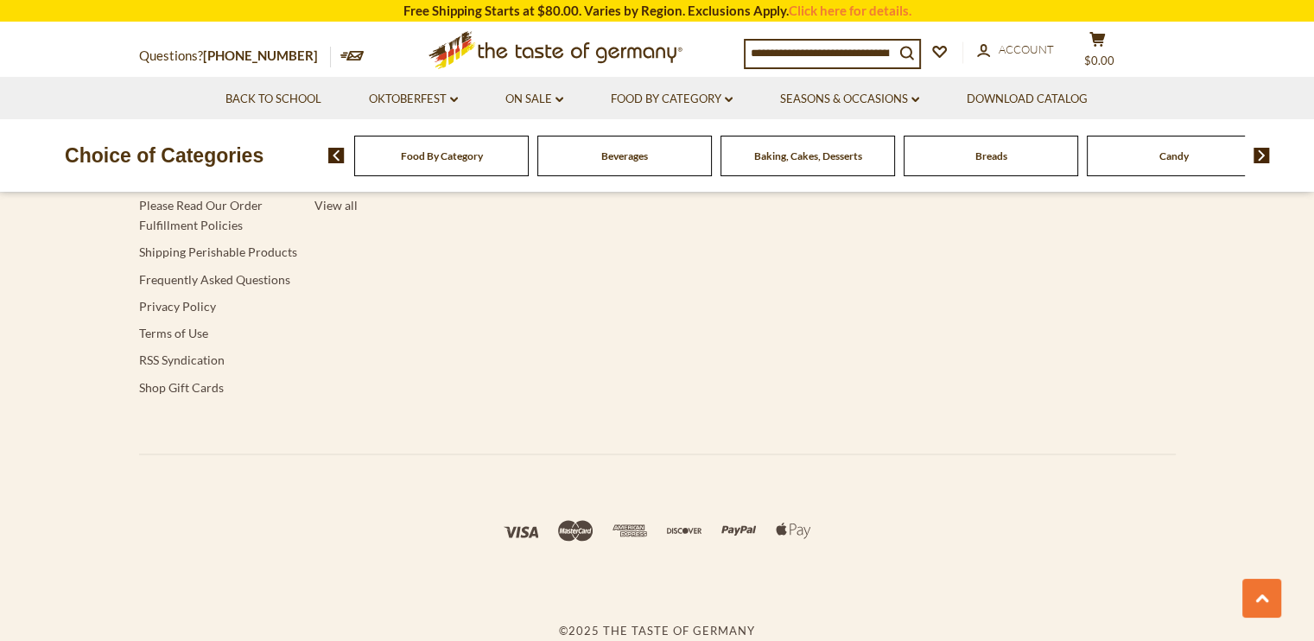
scroll to position [2624, 0]
click at [166, 104] on link "About Us" at bounding box center [164, 96] width 50 height 15
click at [214, 286] on link "Frequently Asked Questions" at bounding box center [214, 278] width 151 height 15
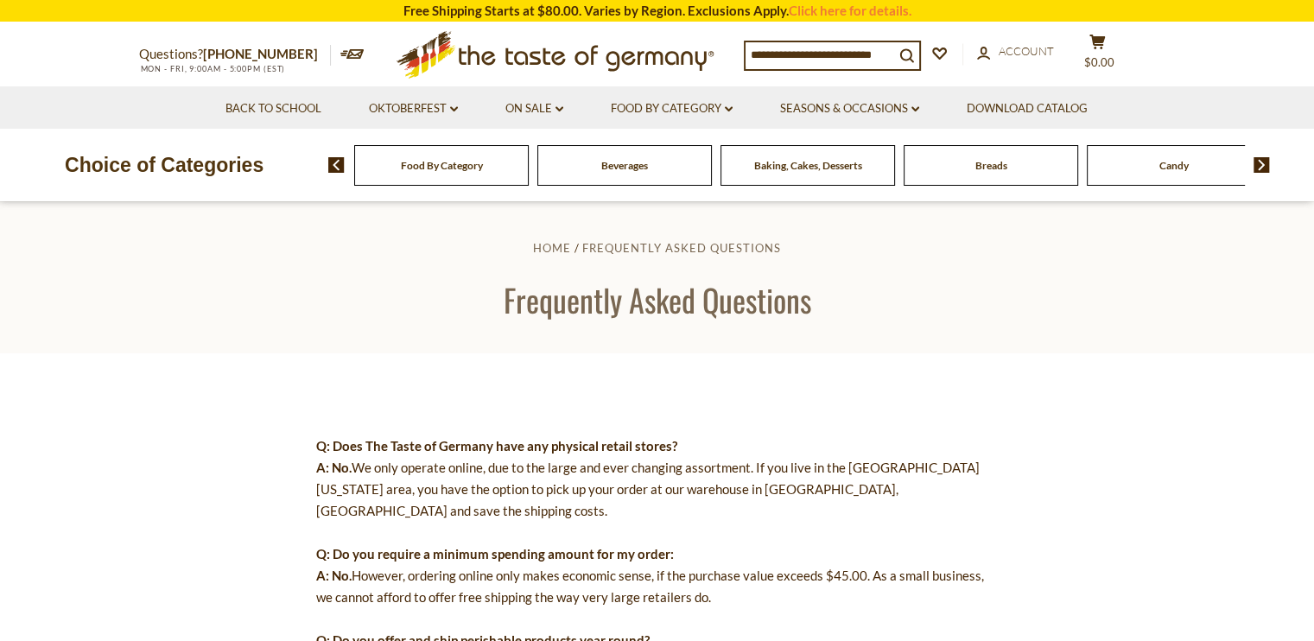
click at [461, 178] on div "Food By Category" at bounding box center [441, 165] width 175 height 41
click at [423, 160] on span "Food By Category" at bounding box center [442, 165] width 82 height 13
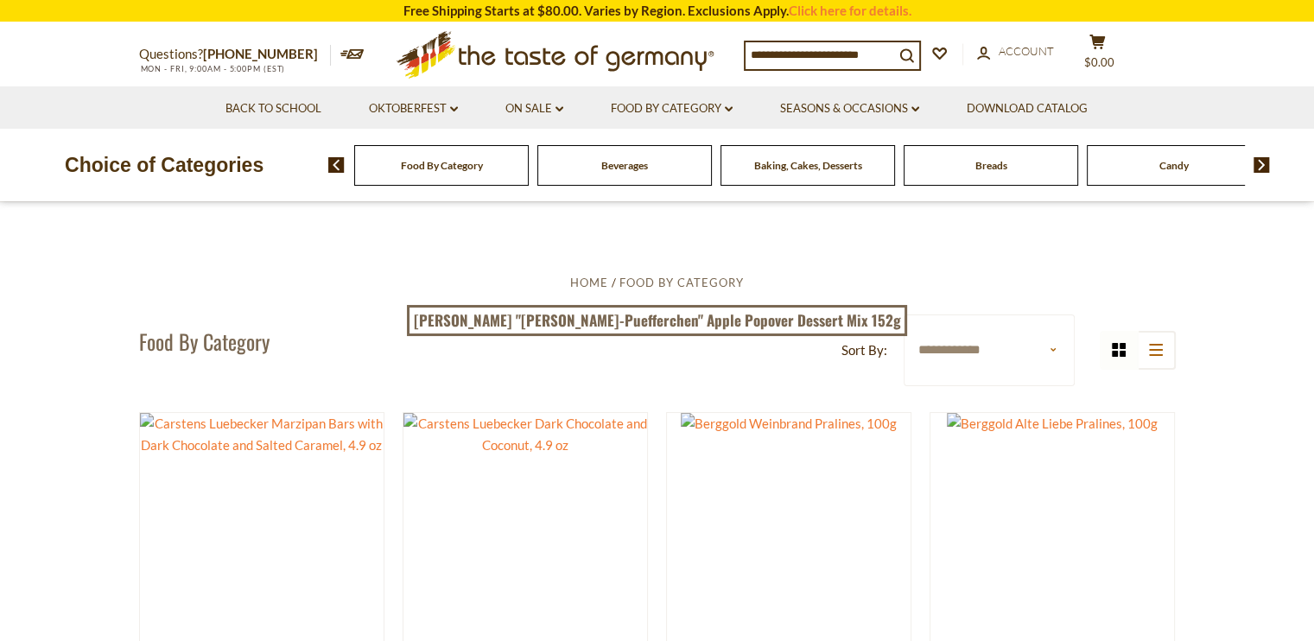
click at [529, 156] on div "Beverages" at bounding box center [441, 165] width 175 height 41
click at [616, 165] on span "Beverages" at bounding box center [624, 165] width 47 height 13
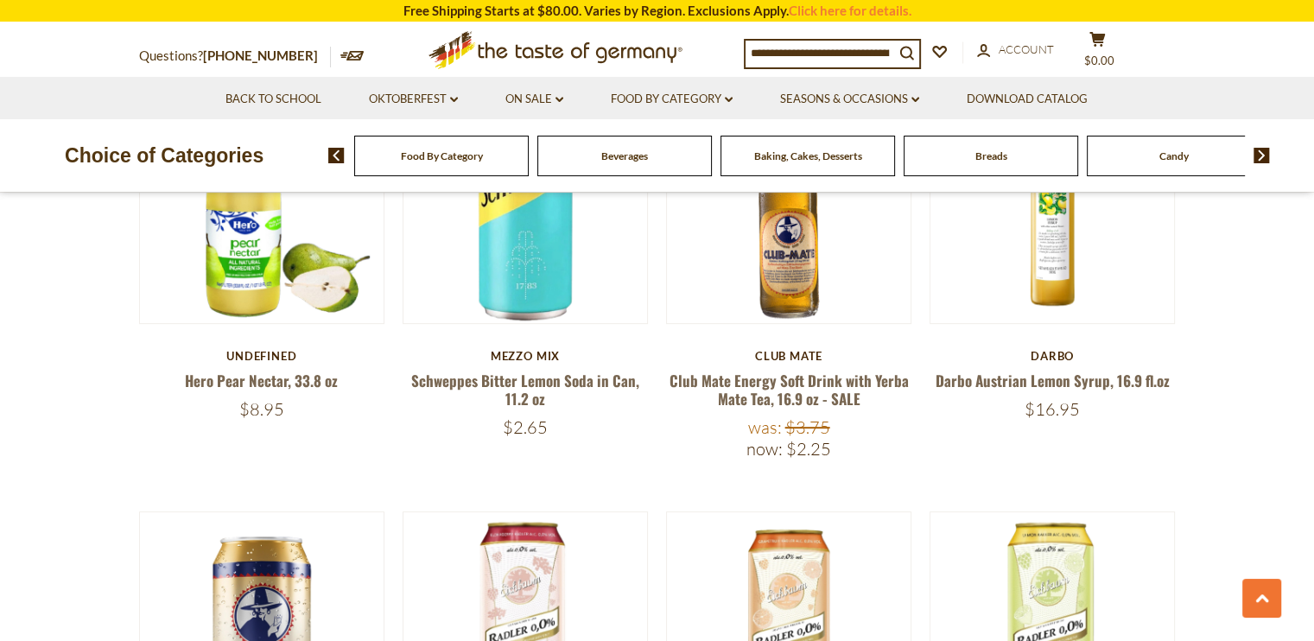
scroll to position [664, 0]
click at [1054, 391] on link "Darbo Austrian Lemon Syrup, 16.9 fl.oz" at bounding box center [1053, 380] width 234 height 22
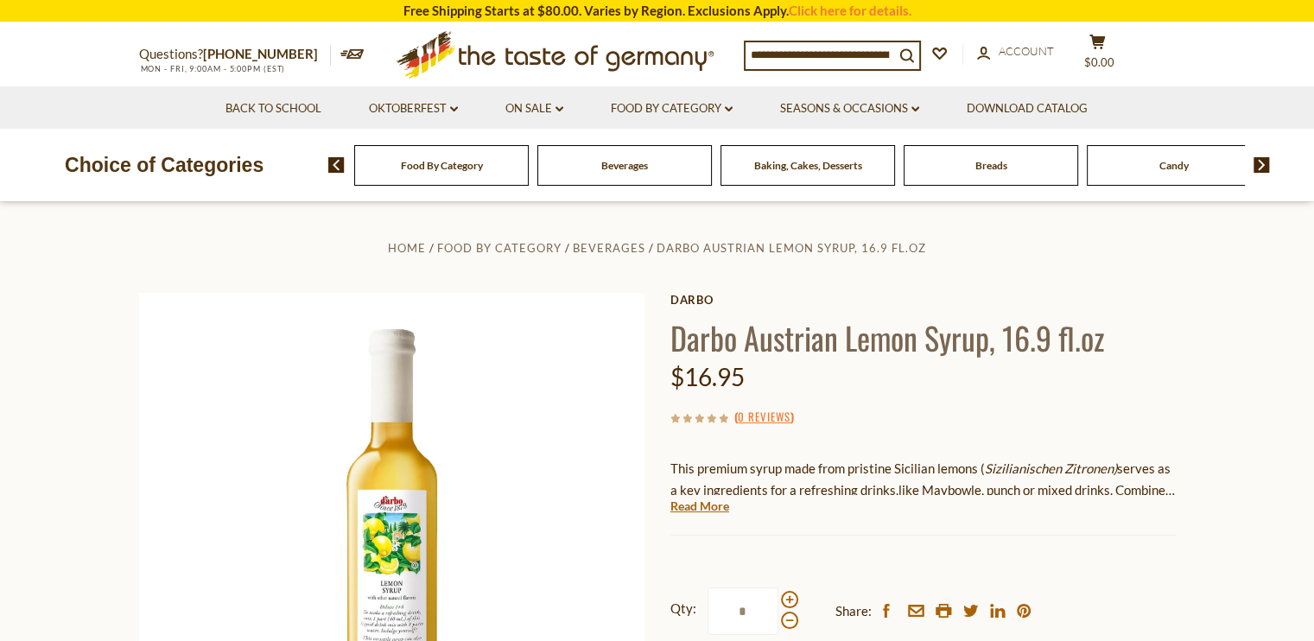
click at [1263, 163] on img at bounding box center [1262, 165] width 16 height 16
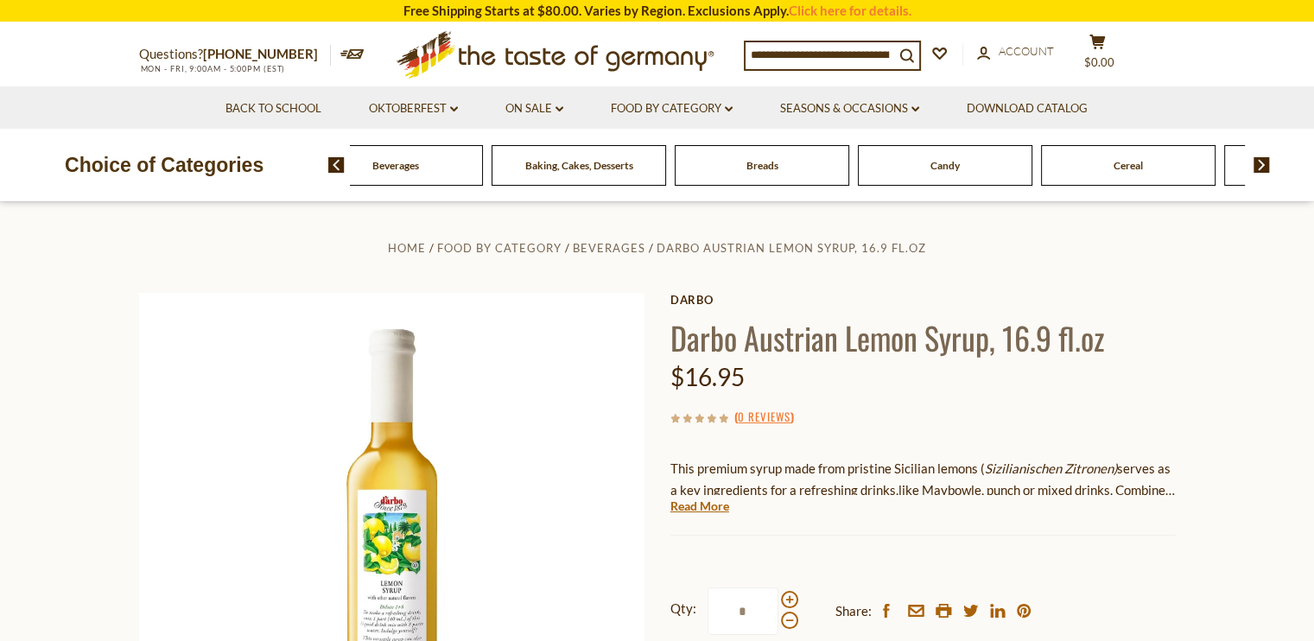
click at [1263, 163] on img at bounding box center [1262, 165] width 16 height 16
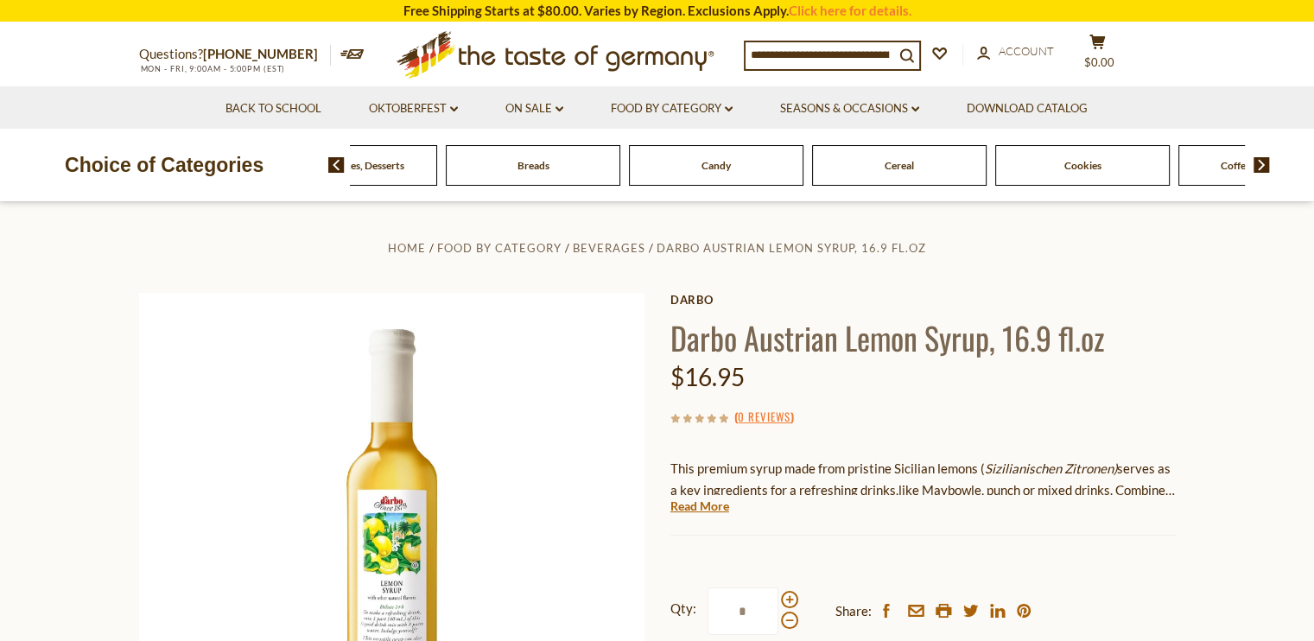
click at [1263, 163] on img at bounding box center [1262, 165] width 16 height 16
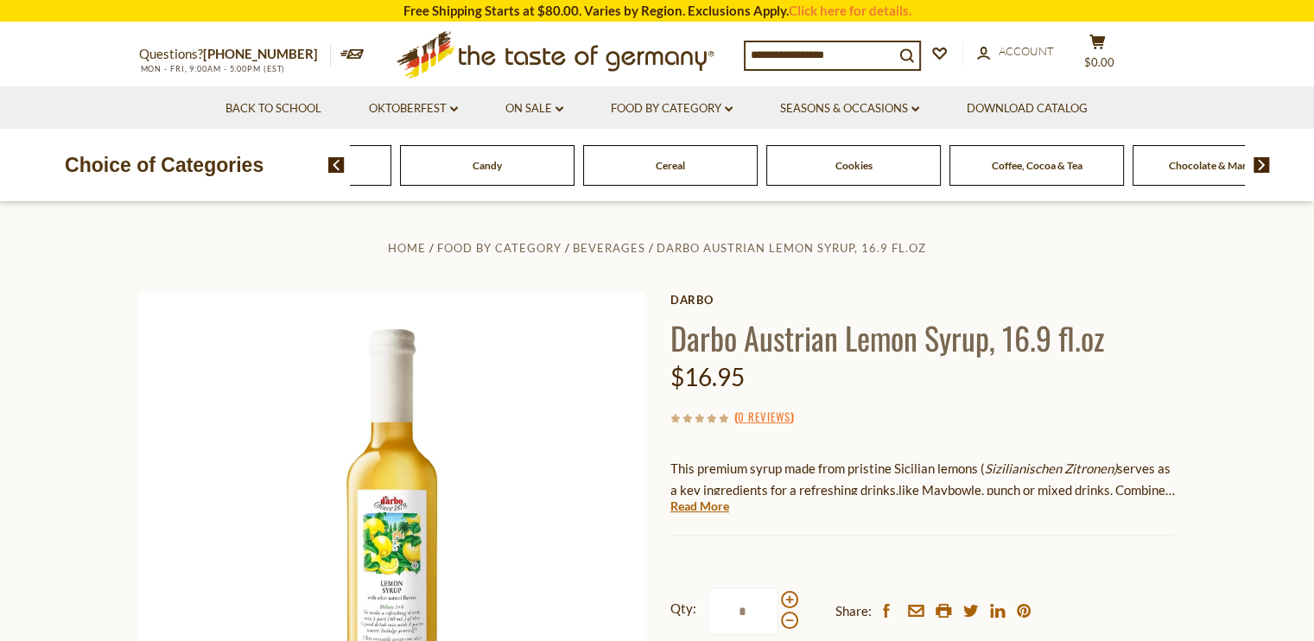
click at [1263, 163] on img at bounding box center [1262, 165] width 16 height 16
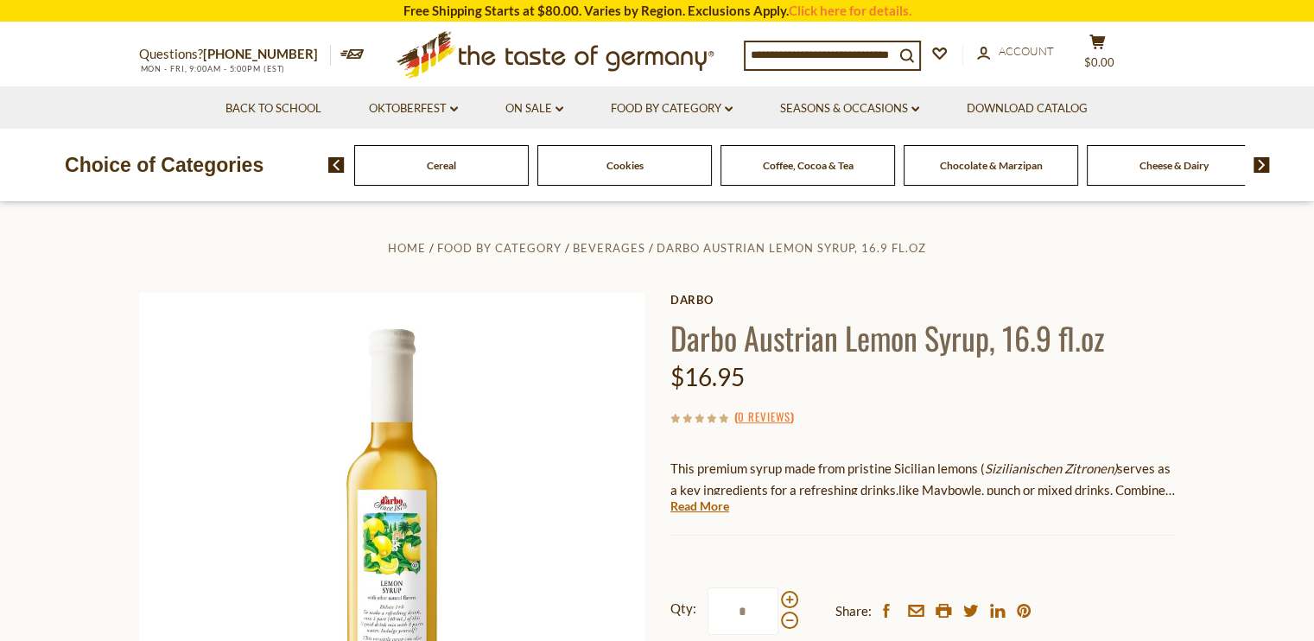
click at [1263, 163] on img at bounding box center [1262, 165] width 16 height 16
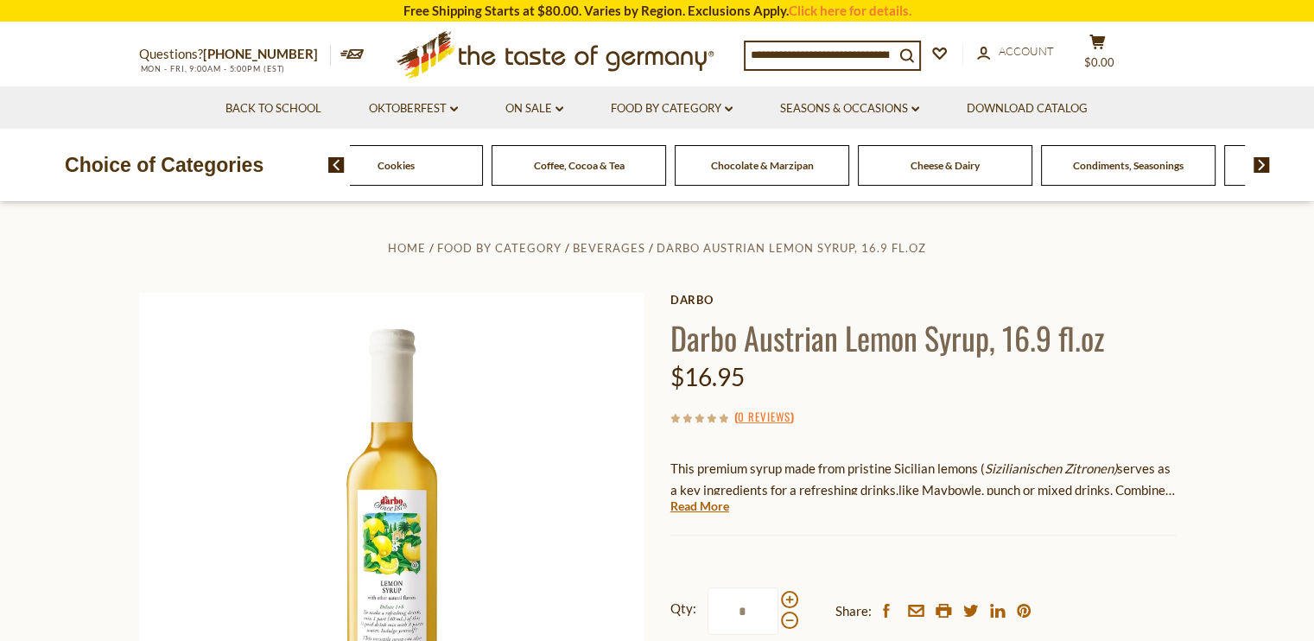
click at [1263, 163] on img at bounding box center [1262, 165] width 16 height 16
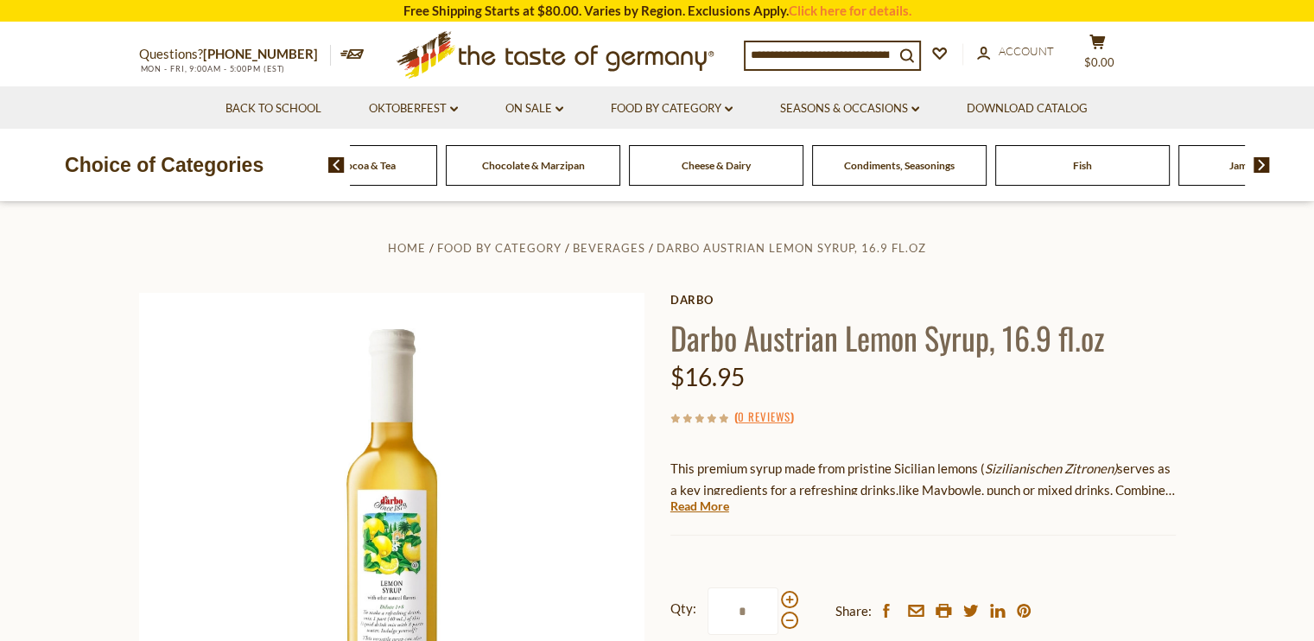
click at [1263, 163] on img at bounding box center [1262, 165] width 16 height 16
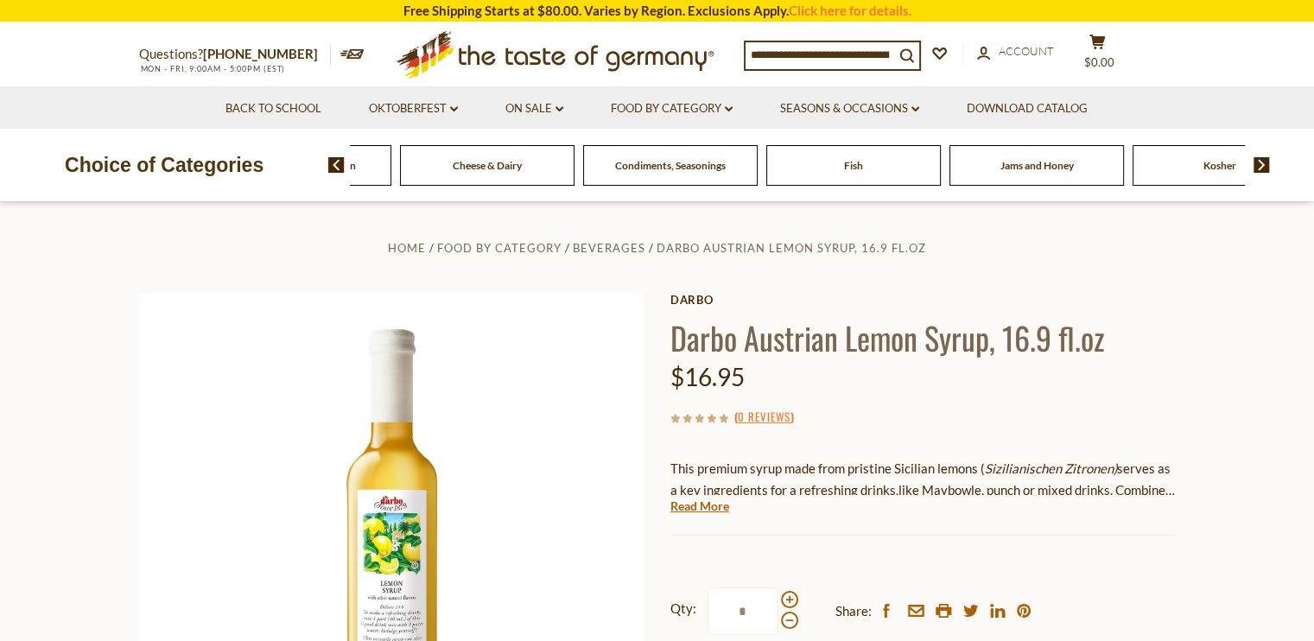
click at [1263, 163] on img at bounding box center [1262, 165] width 16 height 16
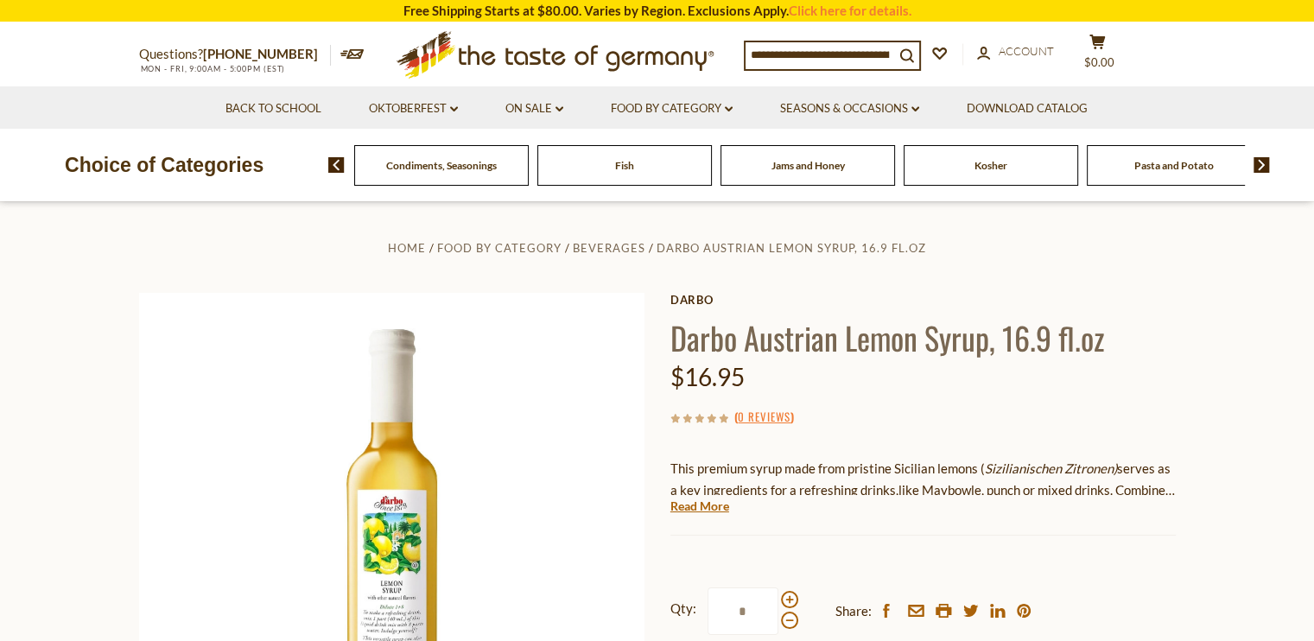
click at [1263, 163] on img at bounding box center [1262, 165] width 16 height 16
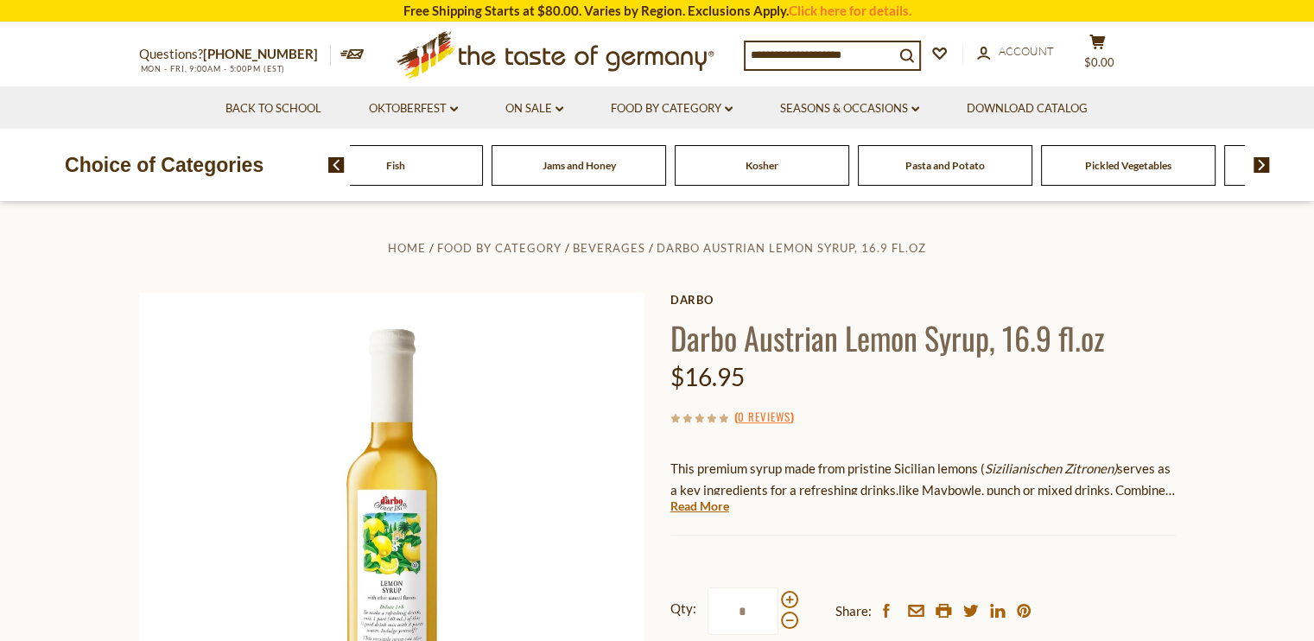
click at [1263, 163] on img at bounding box center [1262, 165] width 16 height 16
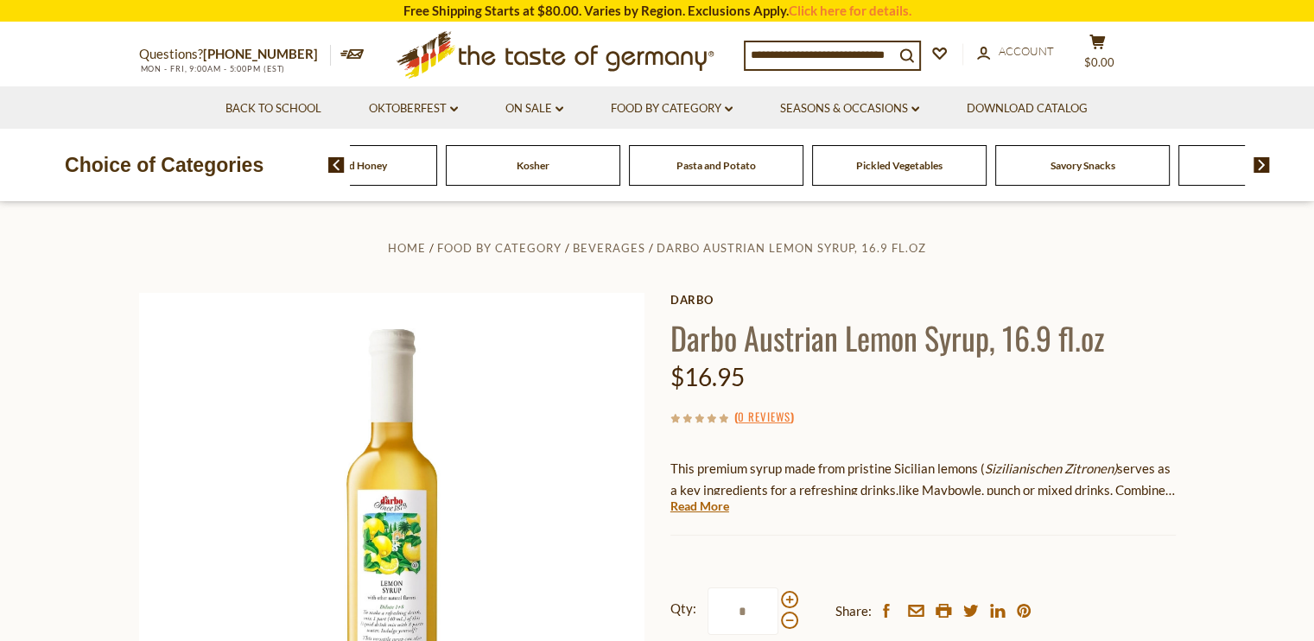
click at [1263, 163] on img at bounding box center [1262, 165] width 16 height 16
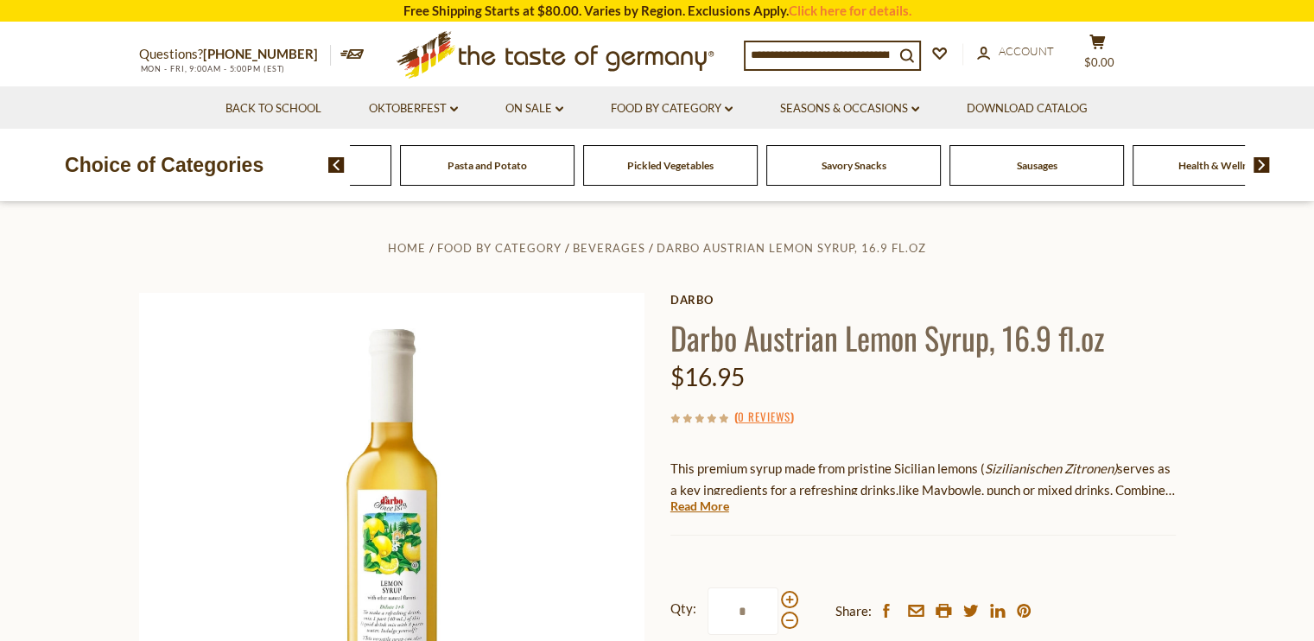
click at [1263, 163] on img at bounding box center [1262, 165] width 16 height 16
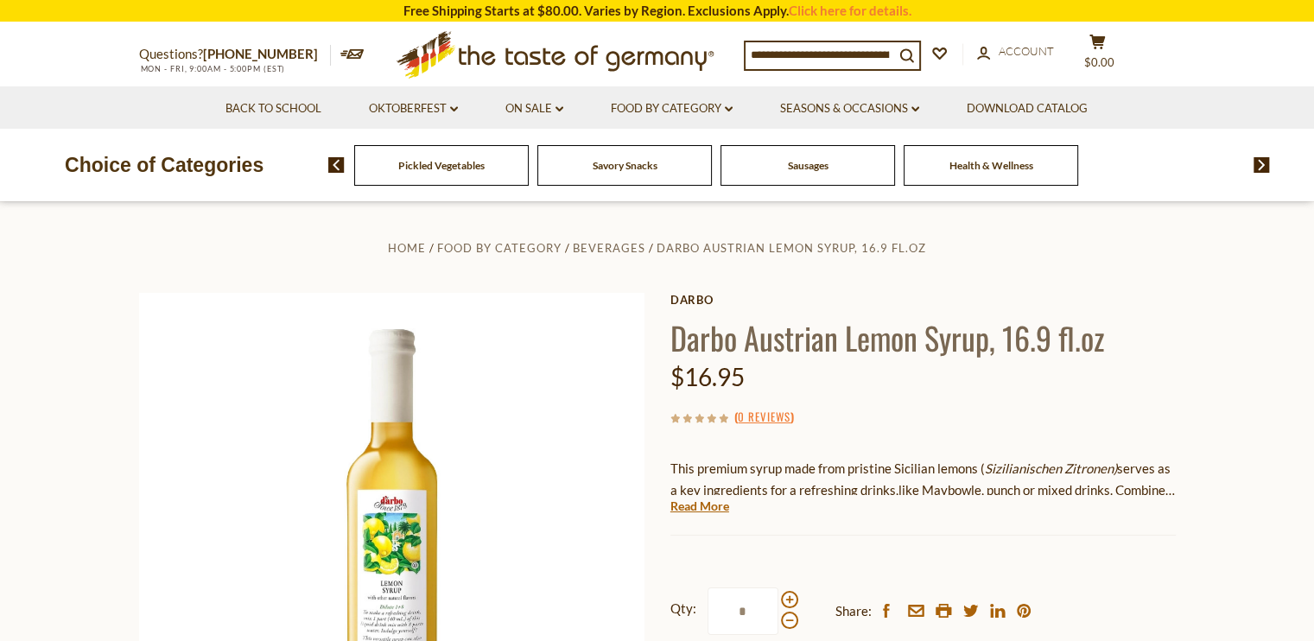
click at [980, 165] on span "Health & Wellness" at bounding box center [992, 165] width 84 height 13
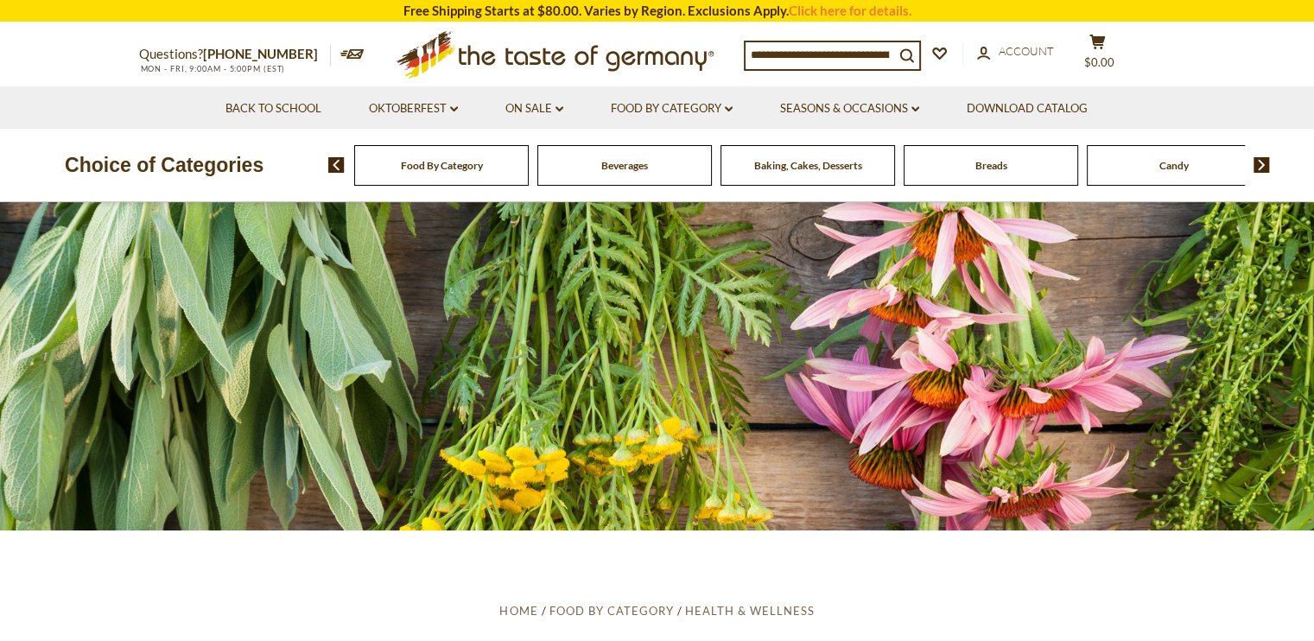
scroll to position [3, 0]
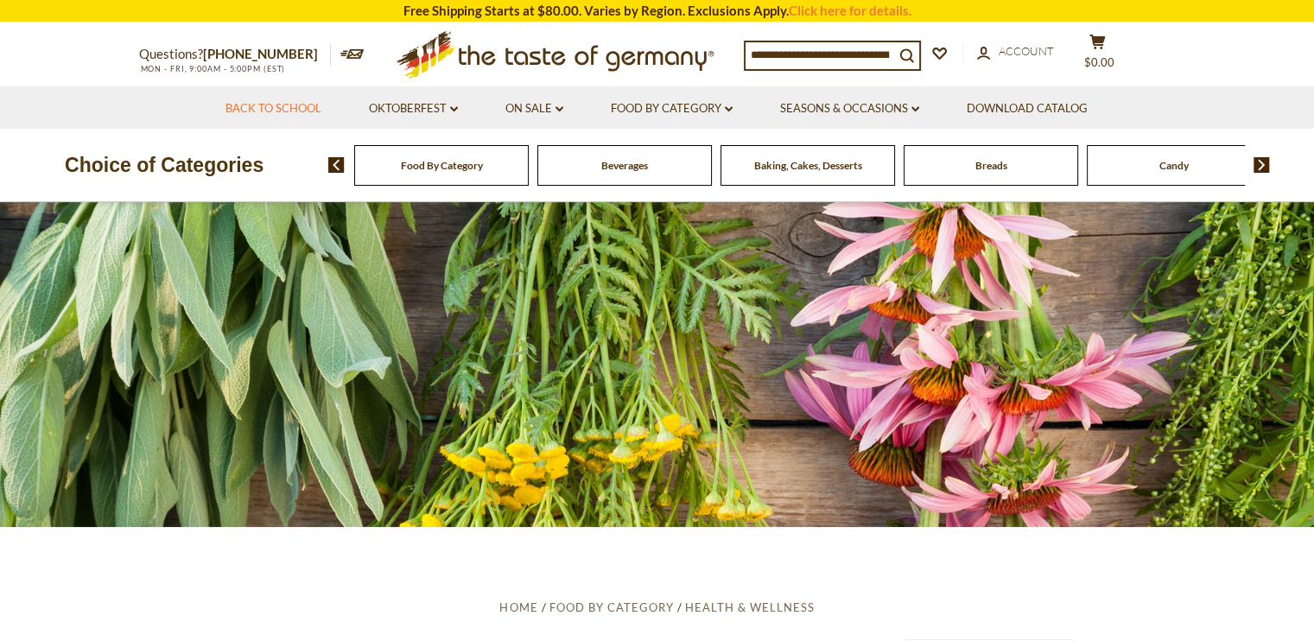
click at [254, 105] on link "Back to School" at bounding box center [274, 108] width 96 height 19
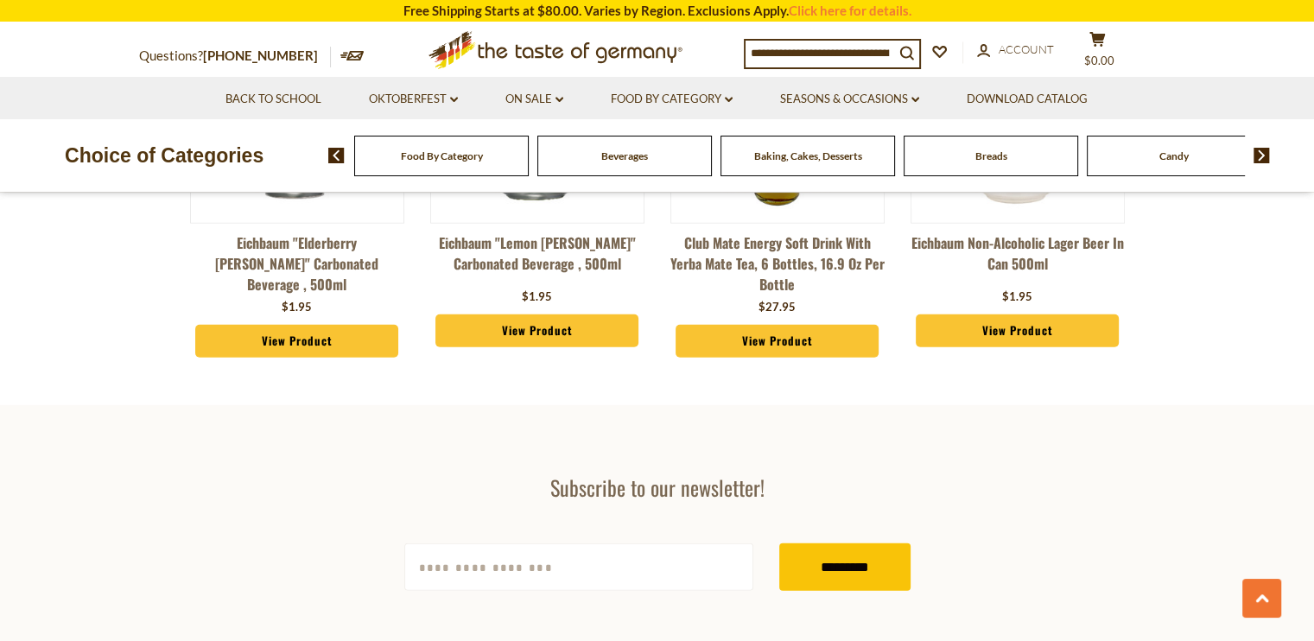
scroll to position [4834, 0]
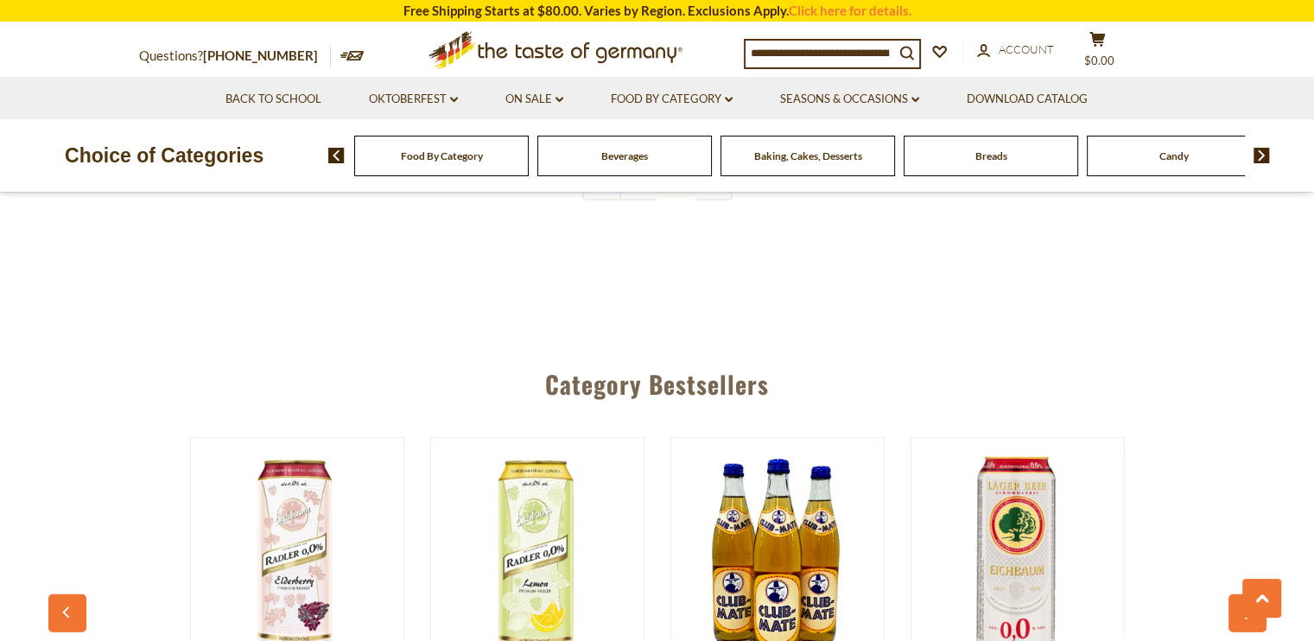
scroll to position [4375, 0]
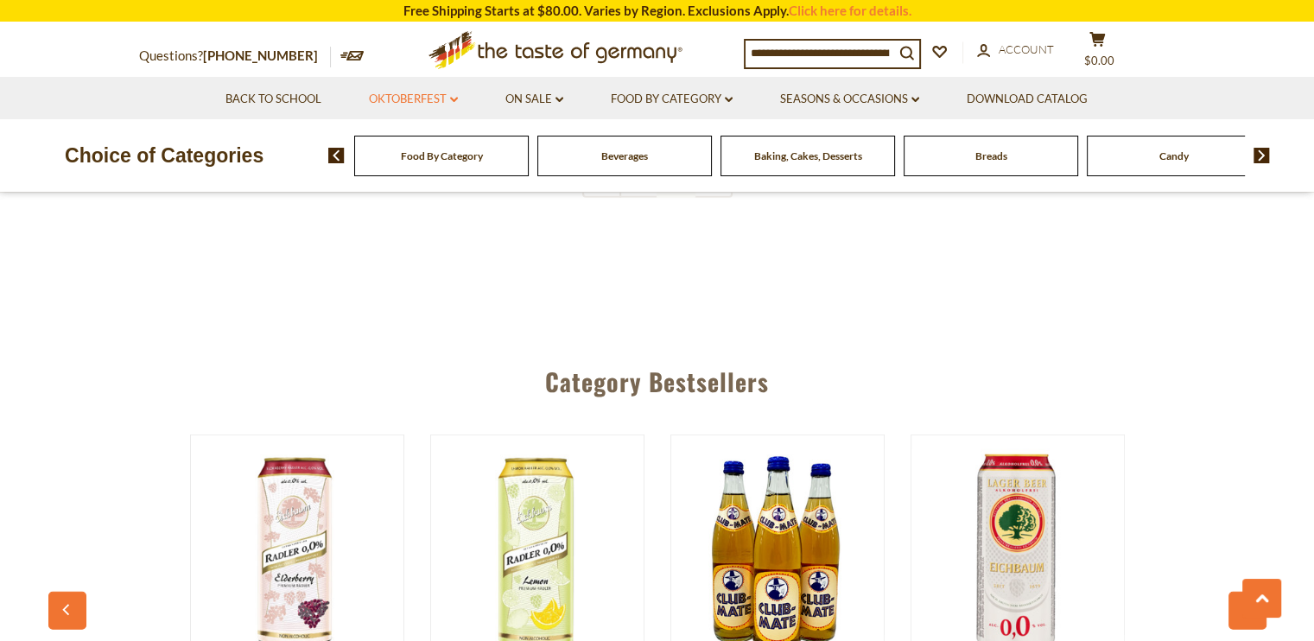
click at [409, 99] on link "Oktoberfest dropdown_arrow" at bounding box center [413, 99] width 89 height 19
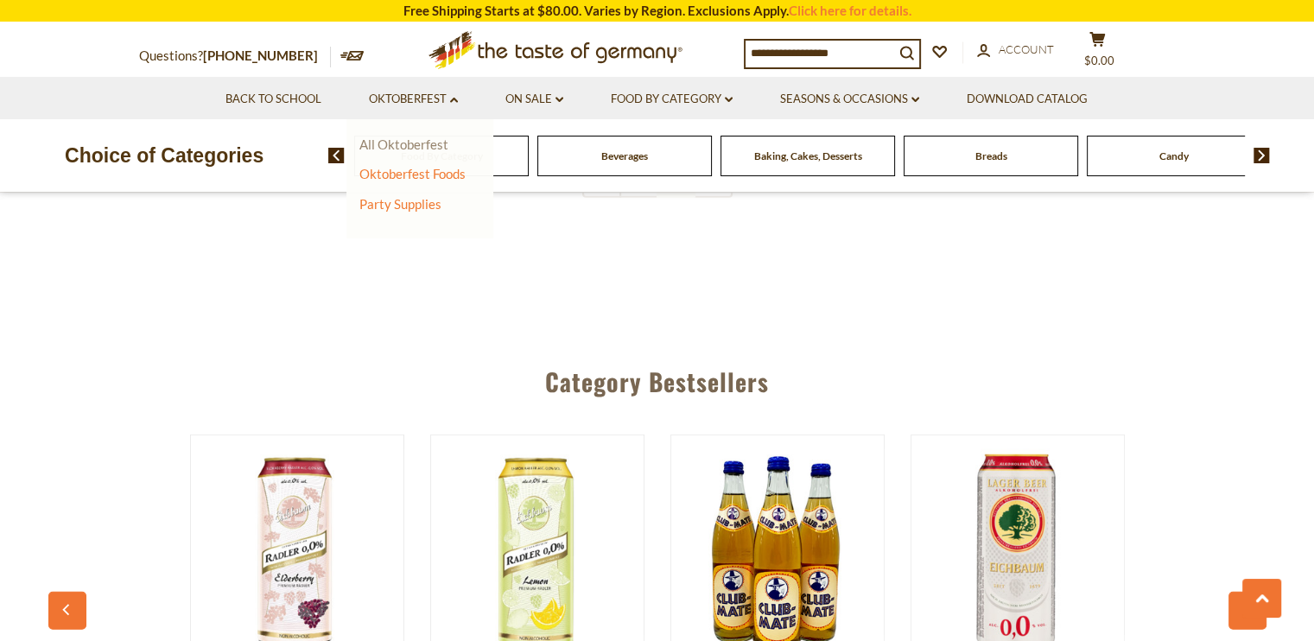
click at [396, 151] on link "All Oktoberfest" at bounding box center [403, 145] width 89 height 16
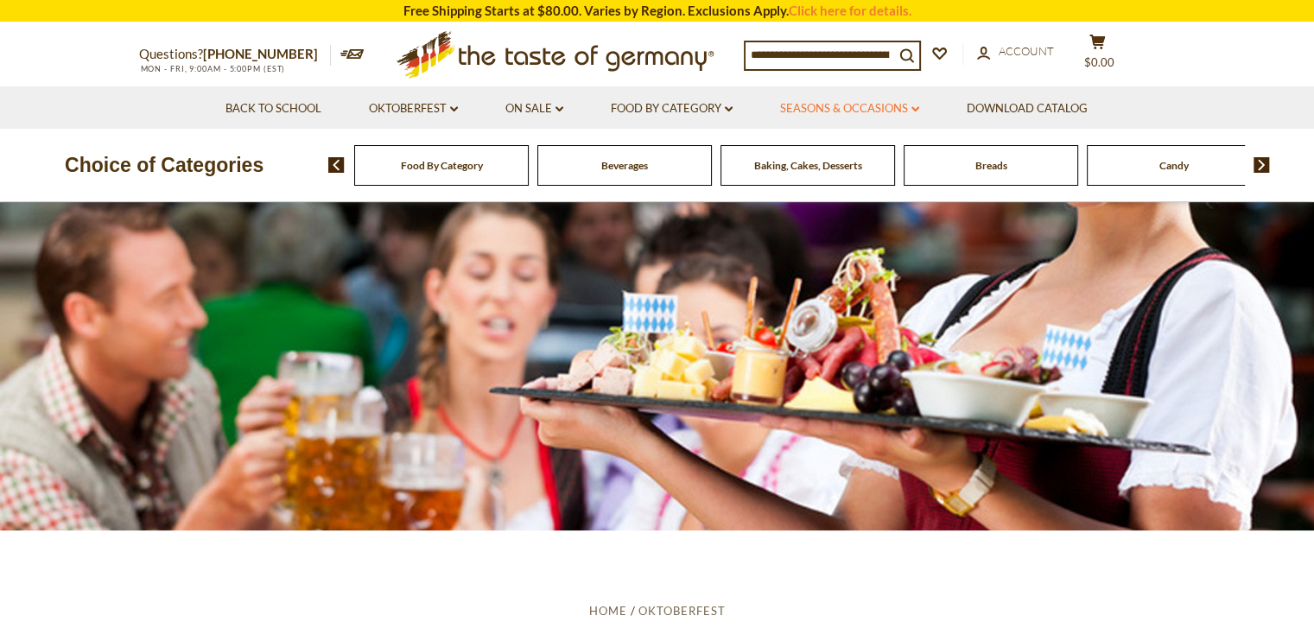
click at [875, 105] on link "Seasons & Occasions dropdown_arrow" at bounding box center [849, 108] width 139 height 19
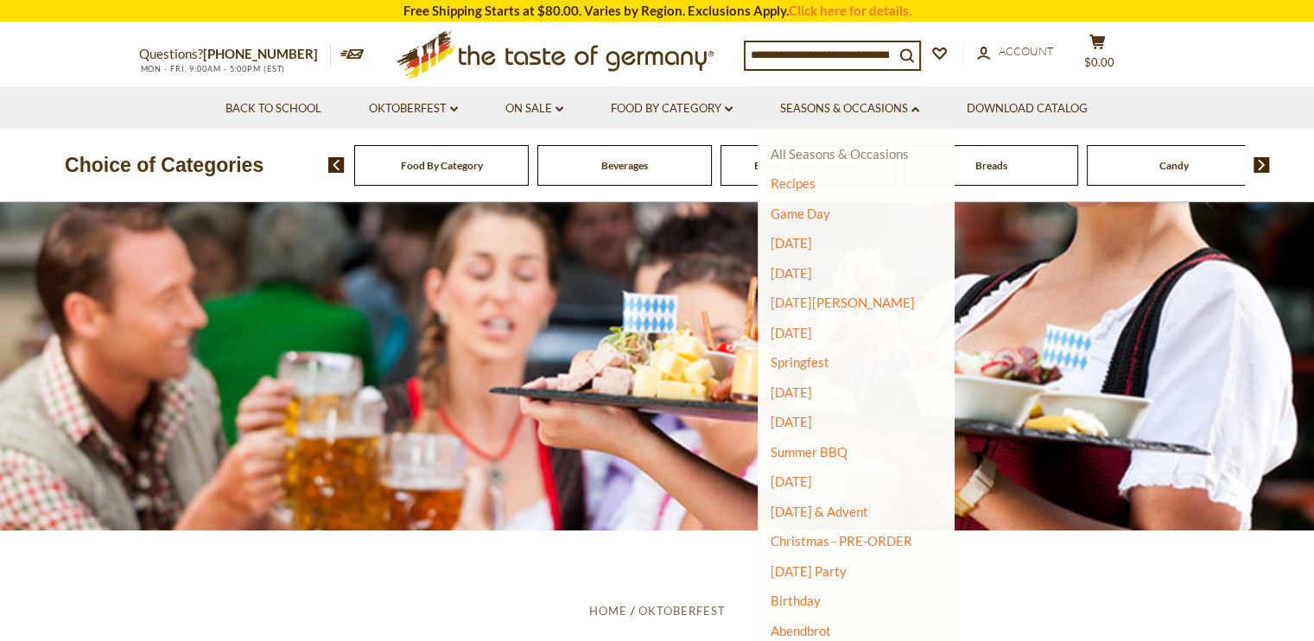
click at [864, 160] on link "All Seasons & Occasions" at bounding box center [840, 154] width 138 height 16
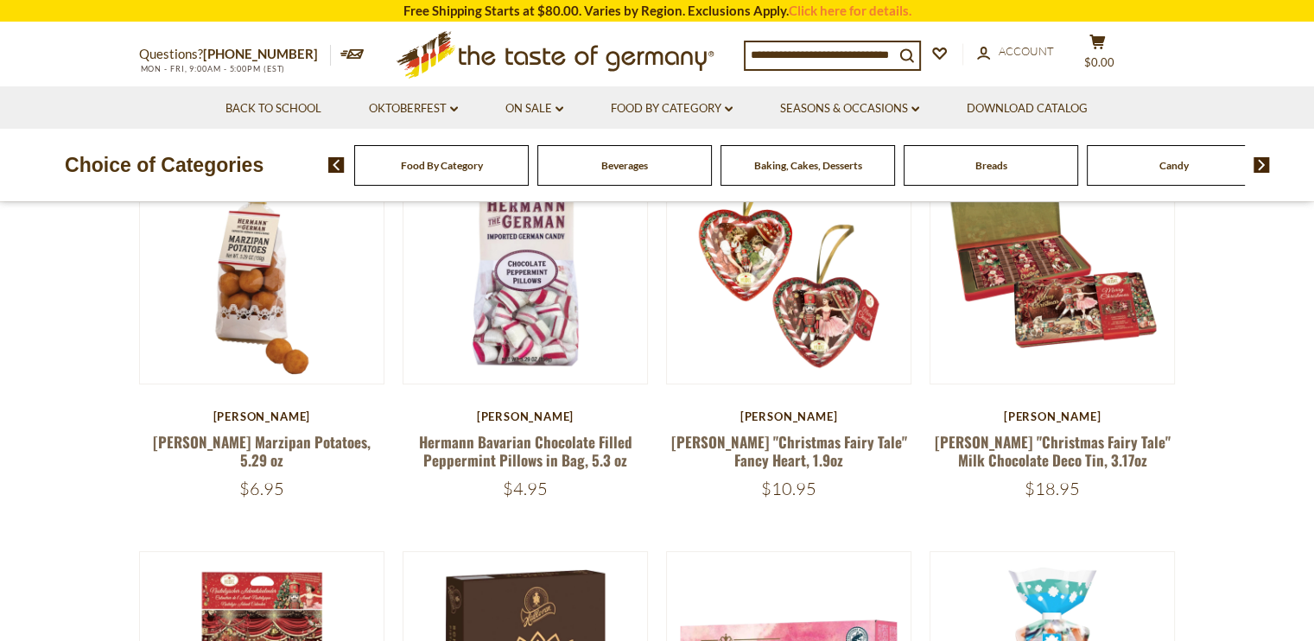
scroll to position [275, 0]
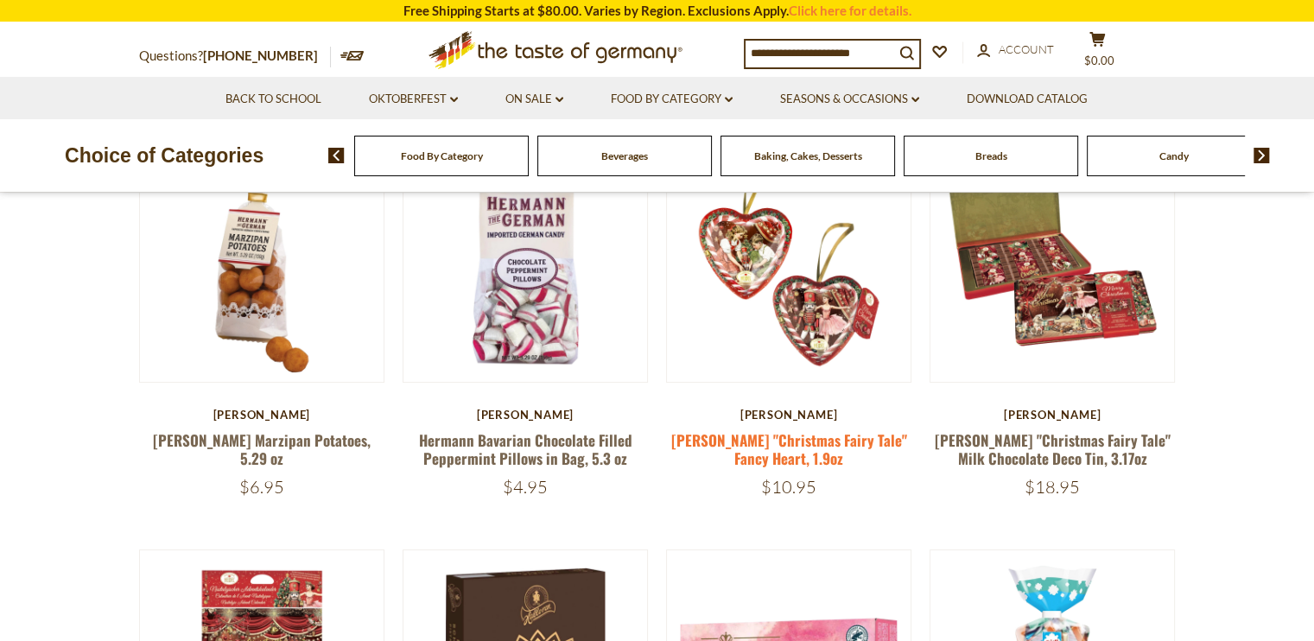
click at [773, 469] on link "[PERSON_NAME] "Christmas Fairy Tale" Fancy Heart, 1.9oz" at bounding box center [789, 449] width 236 height 40
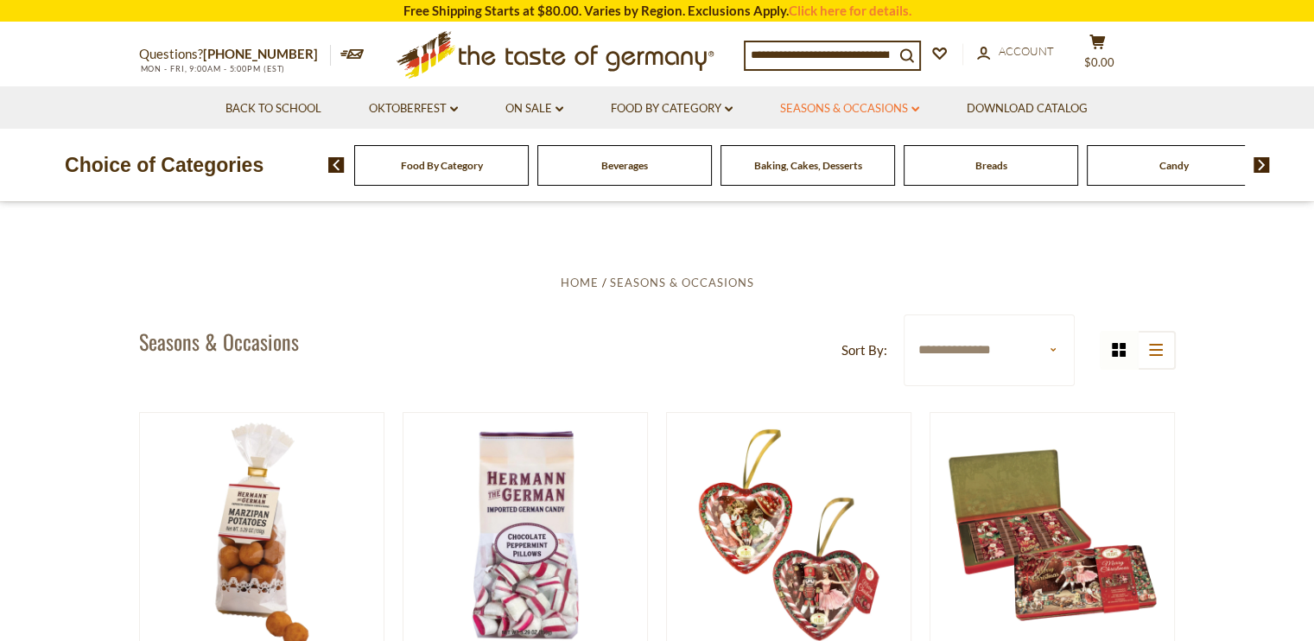
click at [899, 106] on link "Seasons & Occasions dropdown_arrow" at bounding box center [849, 108] width 139 height 19
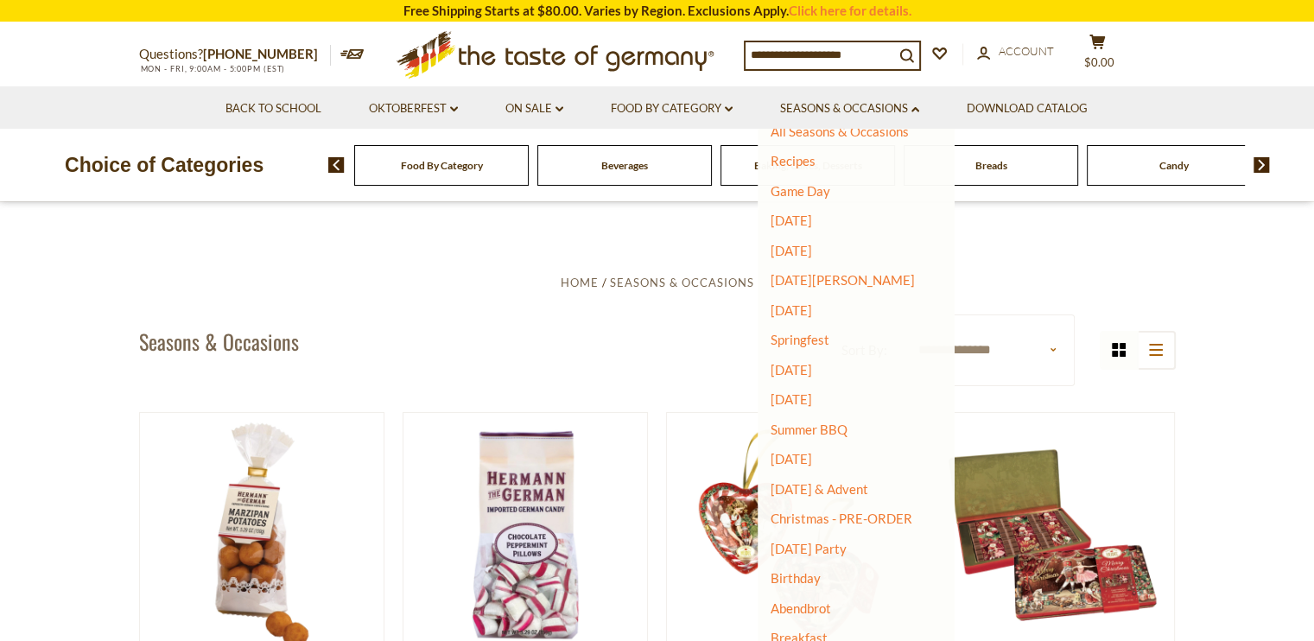
scroll to position [31, 0]
click at [836, 425] on link "Summer BBQ" at bounding box center [809, 430] width 77 height 16
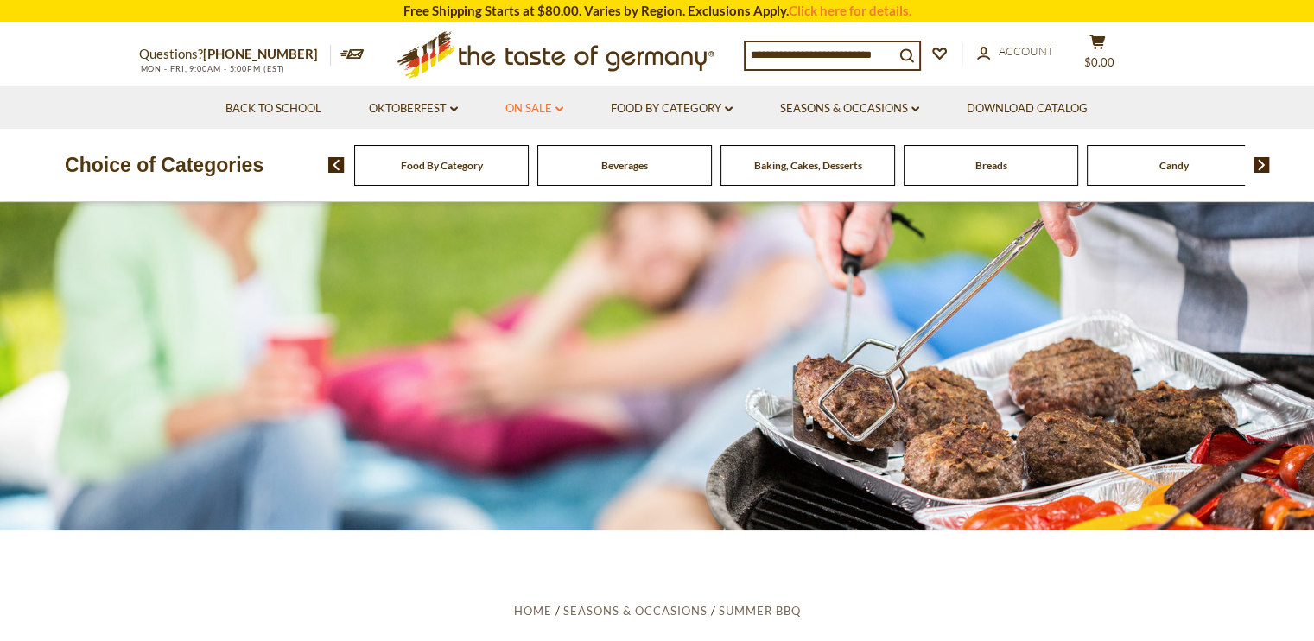
click at [543, 106] on link "On Sale dropdown_arrow" at bounding box center [535, 108] width 58 height 19
click at [518, 161] on link "All On Sale" at bounding box center [527, 154] width 62 height 16
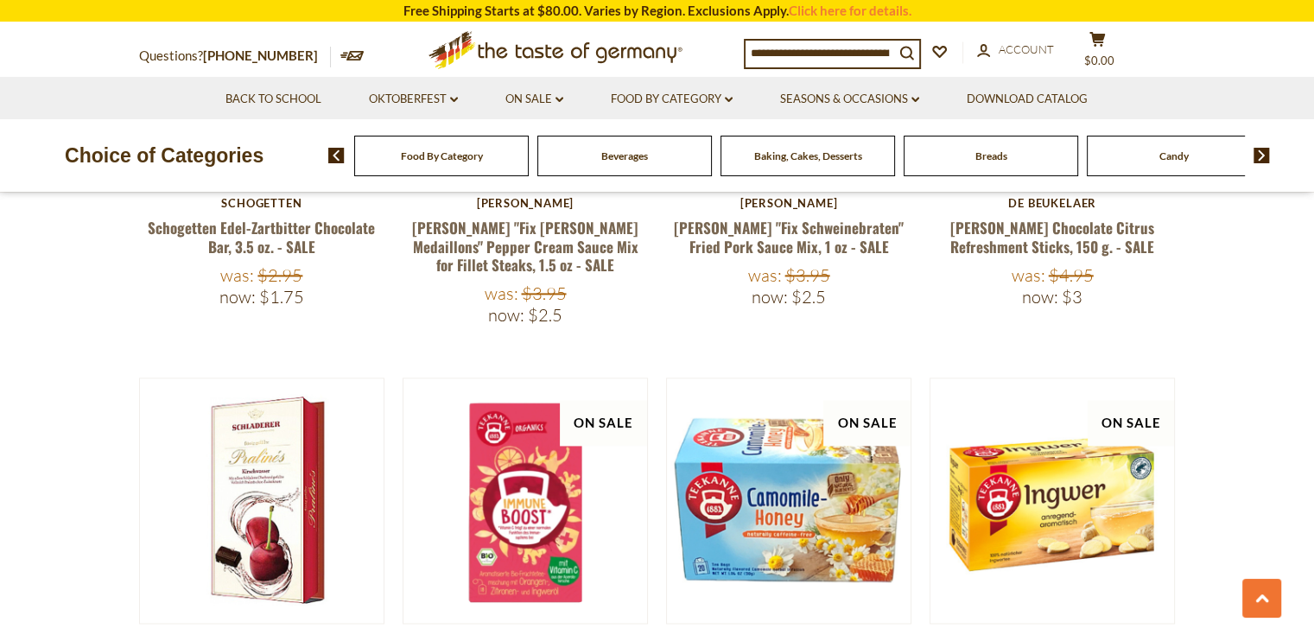
scroll to position [2366, 0]
click at [839, 46] on input at bounding box center [820, 53] width 149 height 24
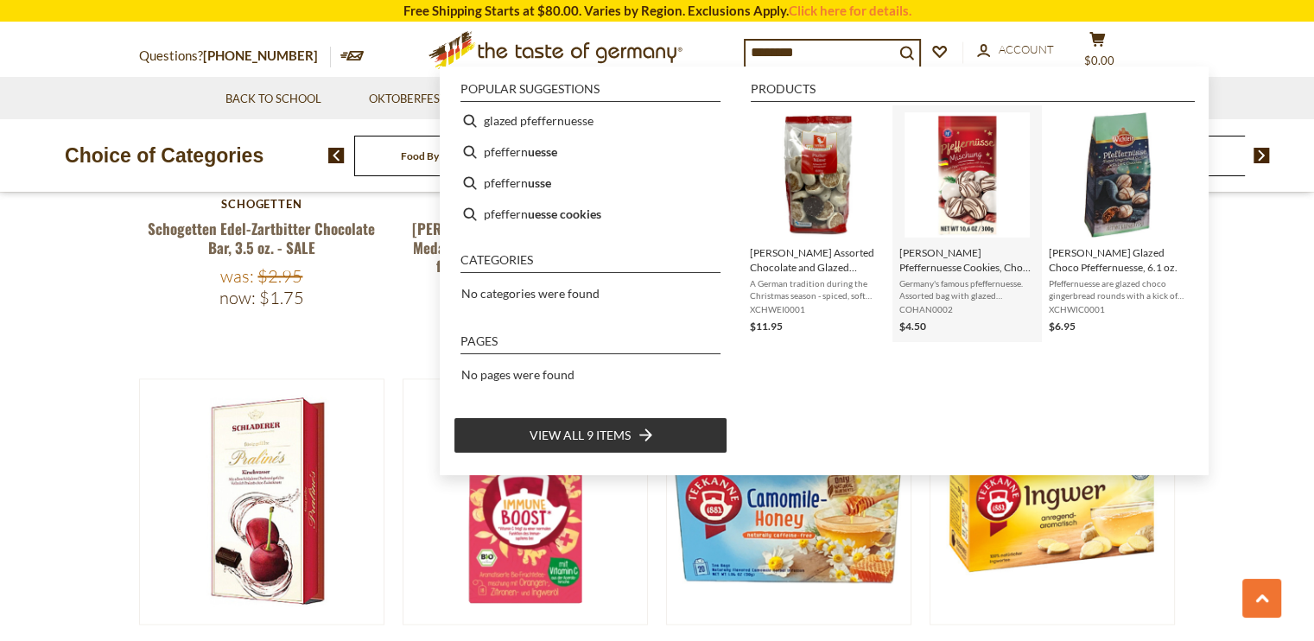
type input "********"
click at [962, 255] on span "[PERSON_NAME] Pfeffernuesse Cookies, Choco and Glazed, 10.6 oz" at bounding box center [968, 259] width 136 height 29
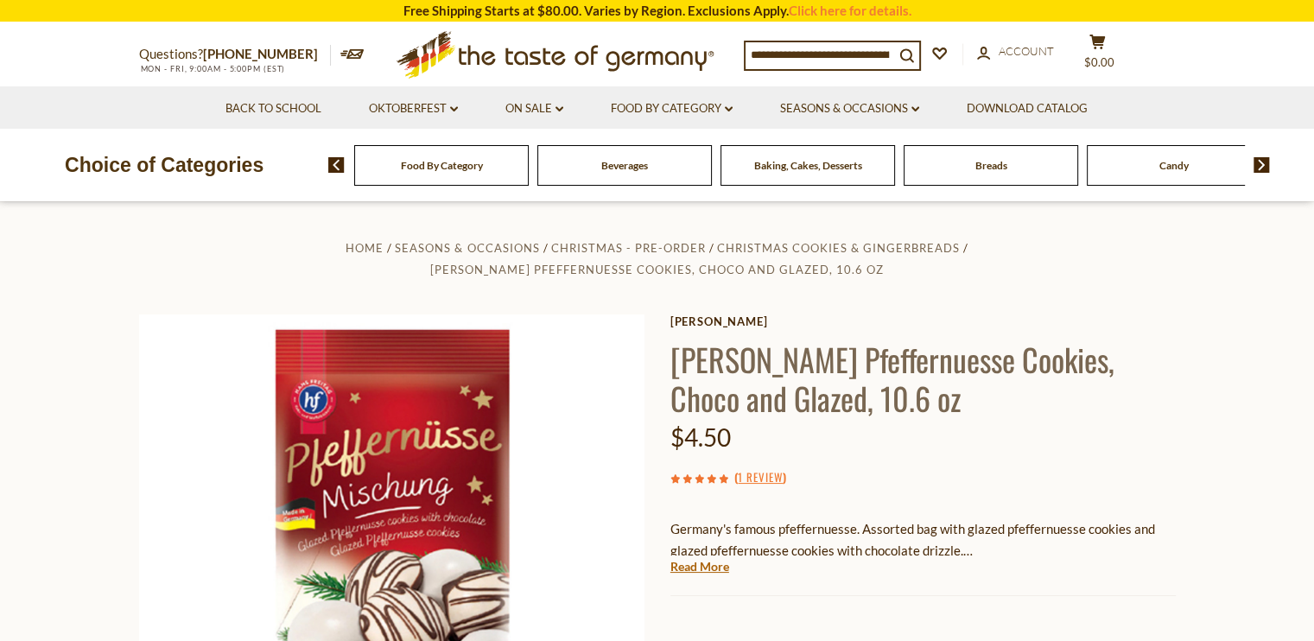
click at [894, 44] on input at bounding box center [820, 54] width 149 height 24
click at [598, 277] on span "Hans Freitag Pfeffernuesse Cookies, Choco and Glazed, 10.6 oz" at bounding box center [657, 270] width 454 height 14
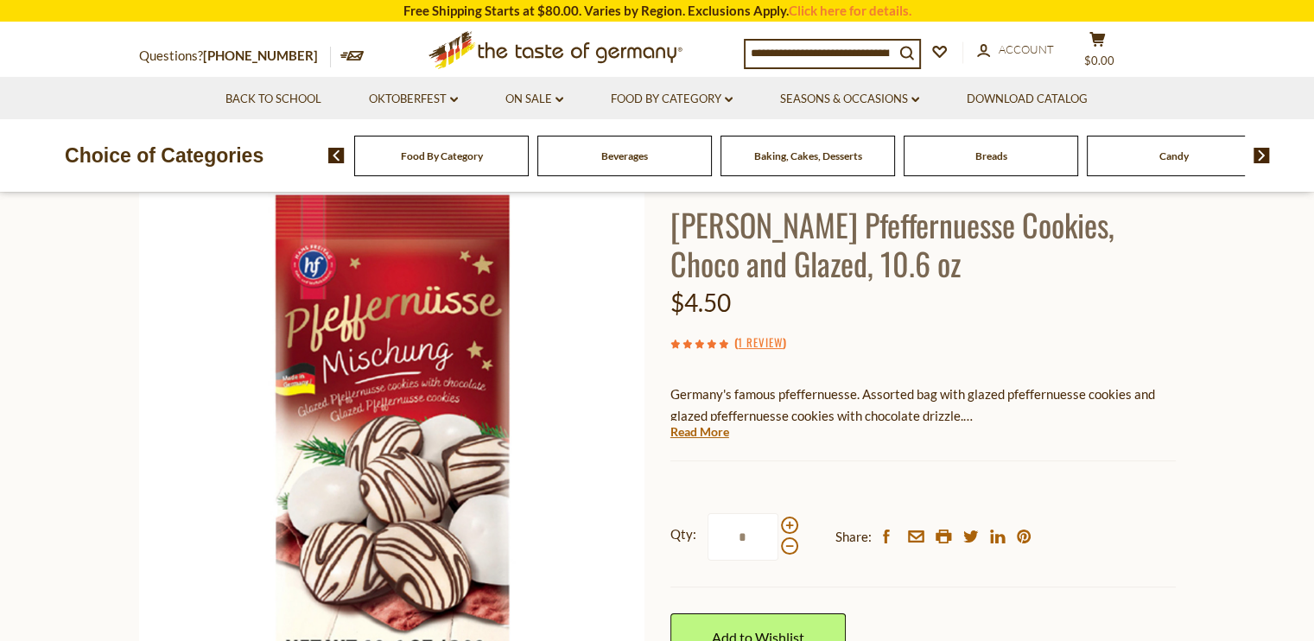
scroll to position [127, 0]
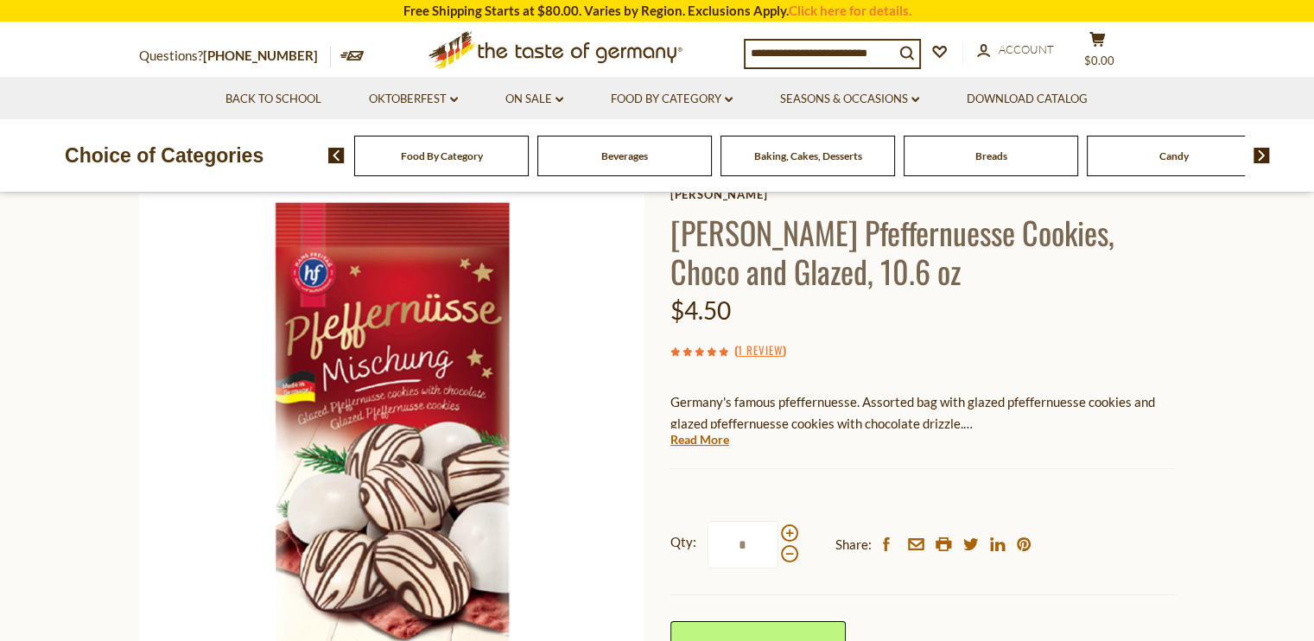
click at [837, 46] on input at bounding box center [820, 53] width 149 height 24
click at [86, 309] on section "Home Seasons & Occasions Christmas - PRE-ORDER Christmas Cookies & Gingerbreads…" at bounding box center [657, 498] width 1314 height 846
click at [338, 158] on img at bounding box center [336, 156] width 16 height 16
click at [1258, 151] on img at bounding box center [1262, 156] width 16 height 16
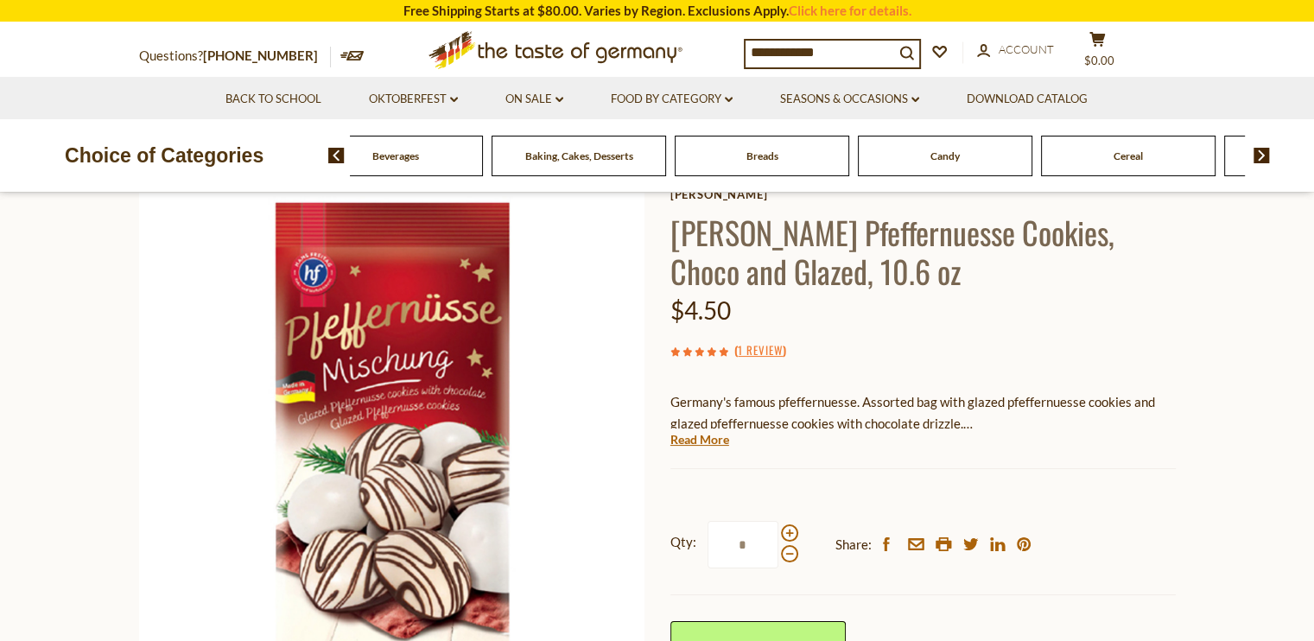
click at [1258, 151] on img at bounding box center [1262, 156] width 16 height 16
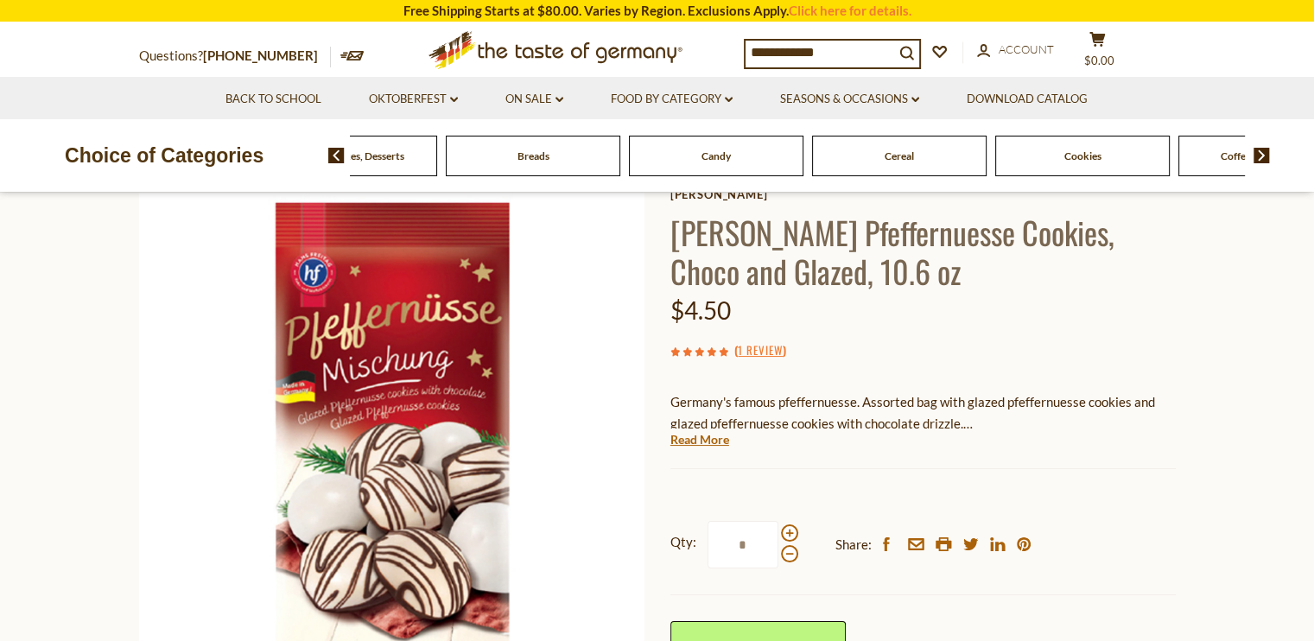
click at [1258, 151] on img at bounding box center [1262, 156] width 16 height 16
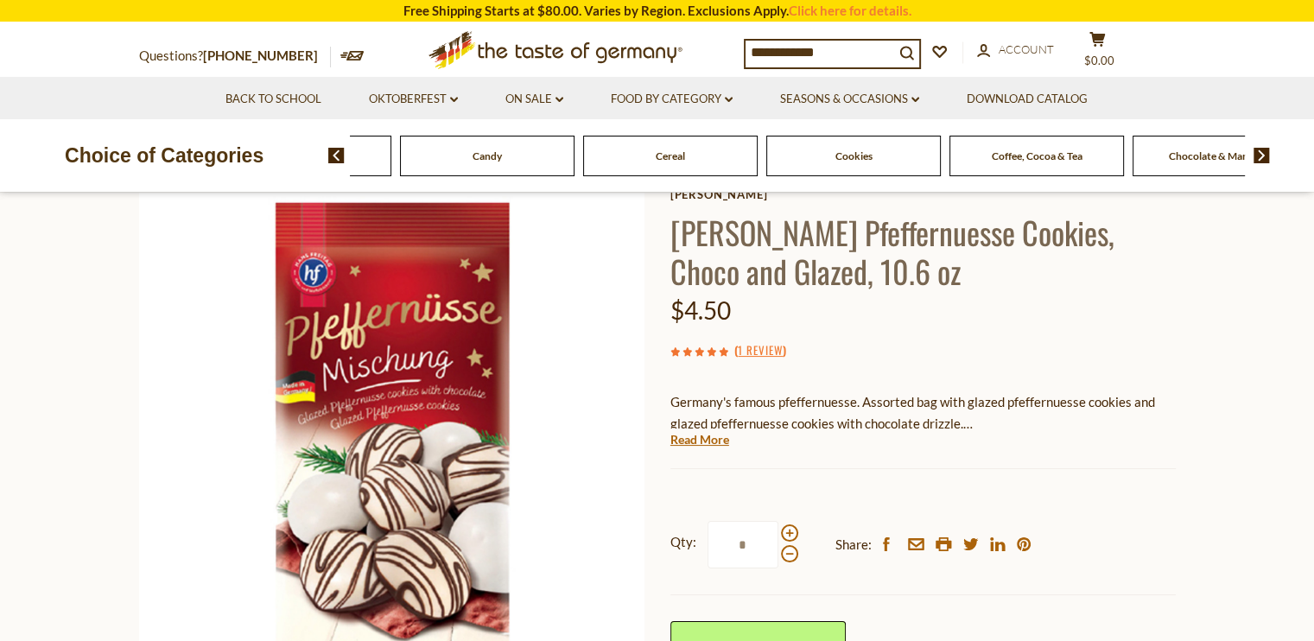
click at [1258, 151] on img at bounding box center [1262, 156] width 16 height 16
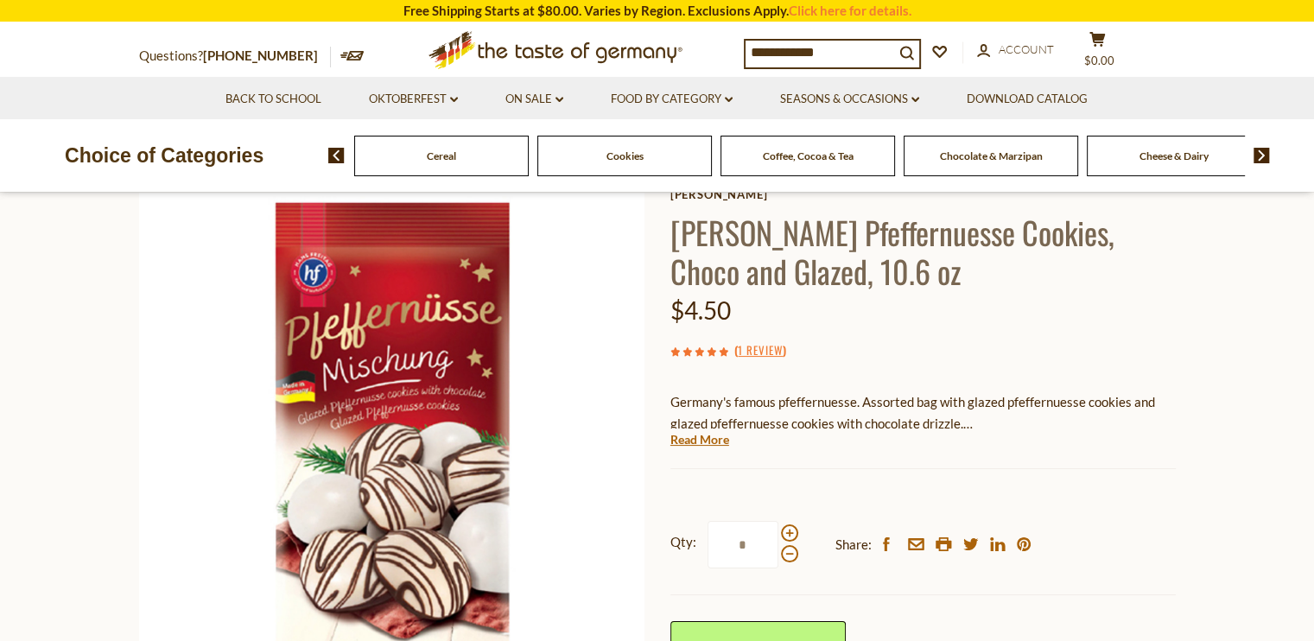
click at [1258, 151] on img at bounding box center [1262, 156] width 16 height 16
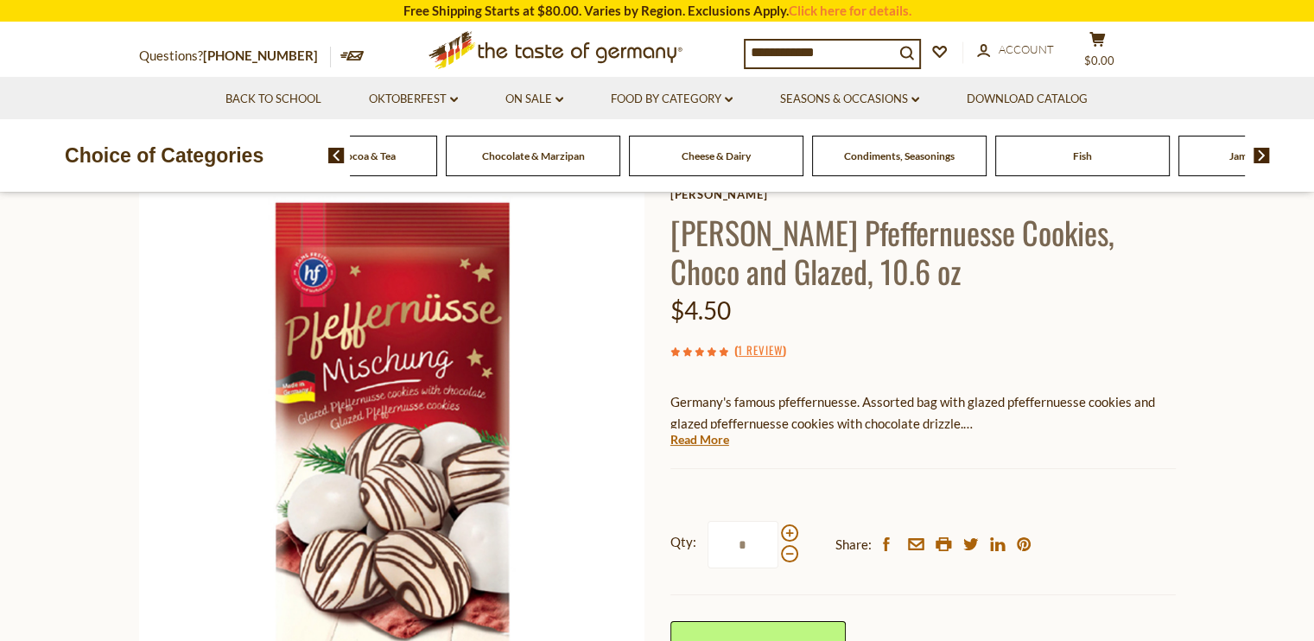
click at [1258, 151] on img at bounding box center [1262, 156] width 16 height 16
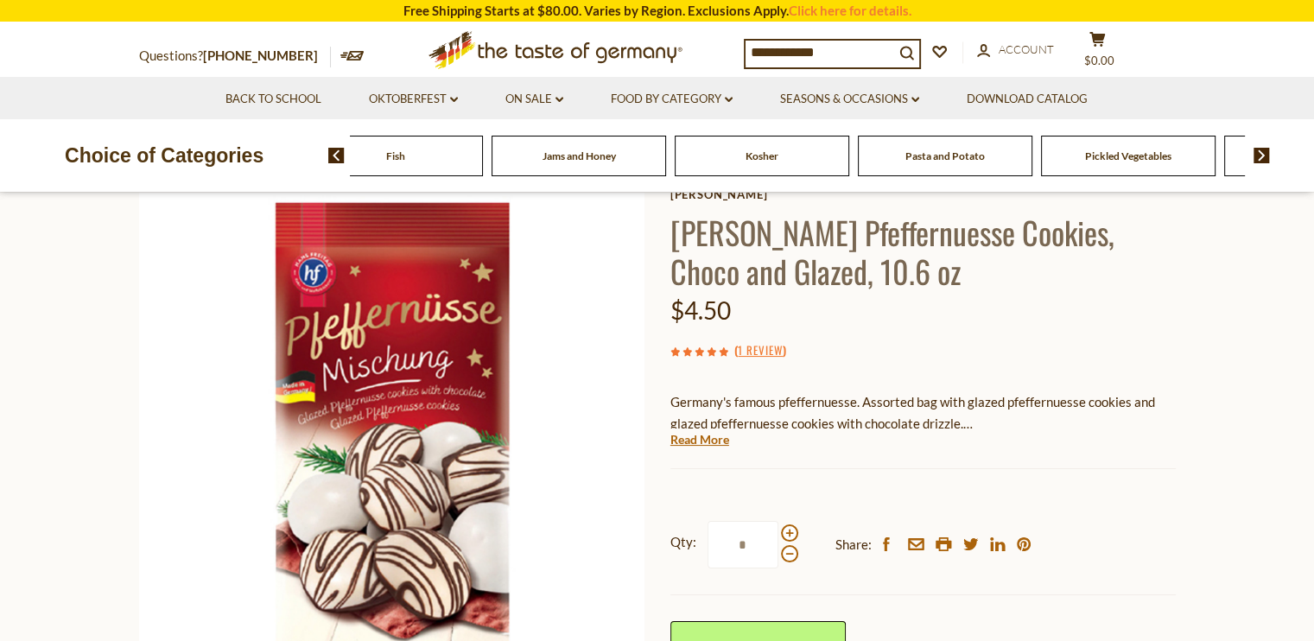
click at [1258, 151] on img at bounding box center [1262, 156] width 16 height 16
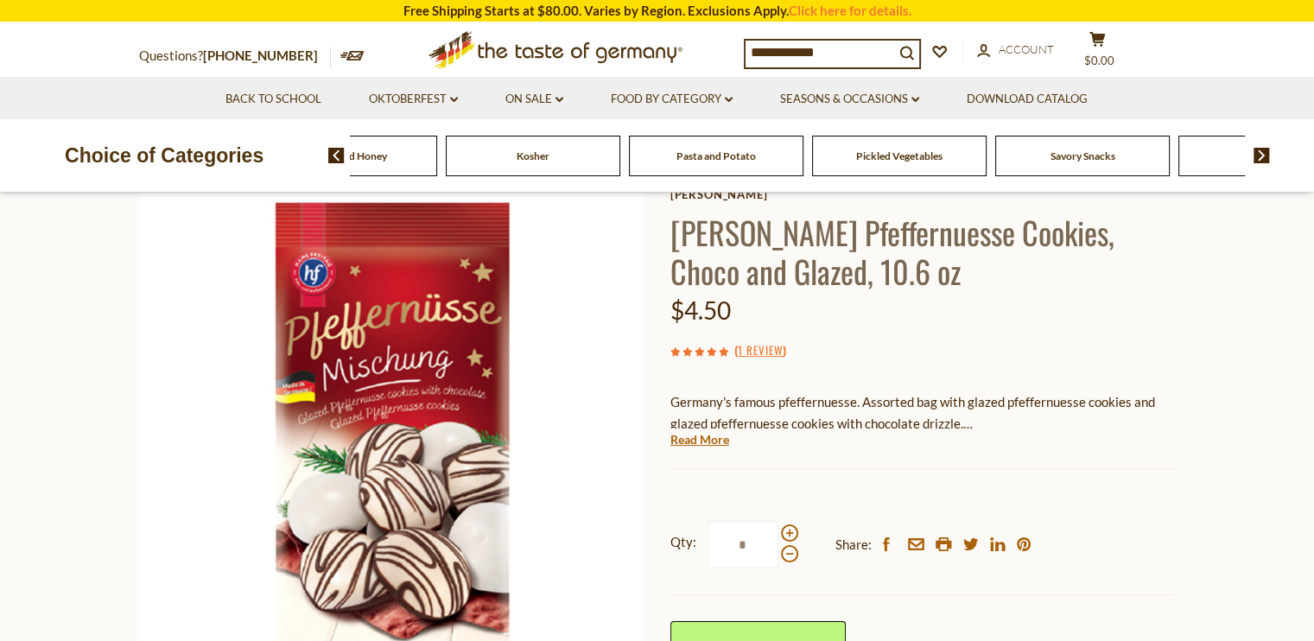
click at [1258, 151] on img at bounding box center [1262, 156] width 16 height 16
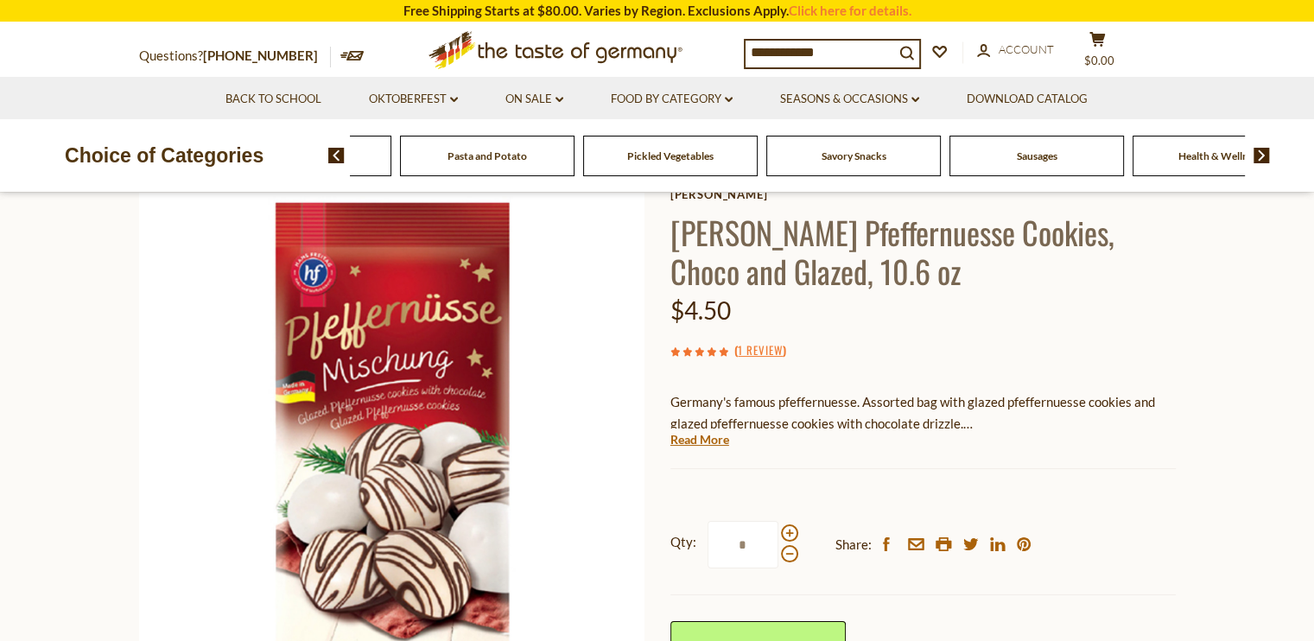
click at [1258, 151] on img at bounding box center [1262, 156] width 16 height 16
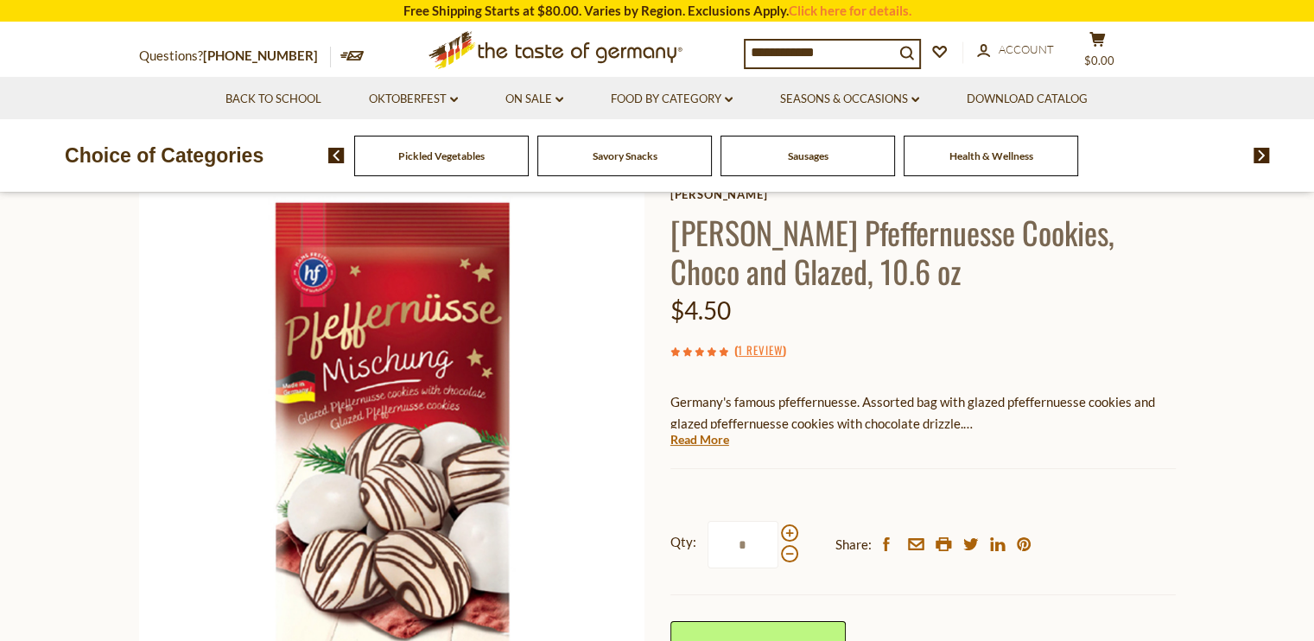
click at [1258, 151] on img at bounding box center [1262, 156] width 16 height 16
click at [785, 44] on input "**********" at bounding box center [820, 53] width 149 height 24
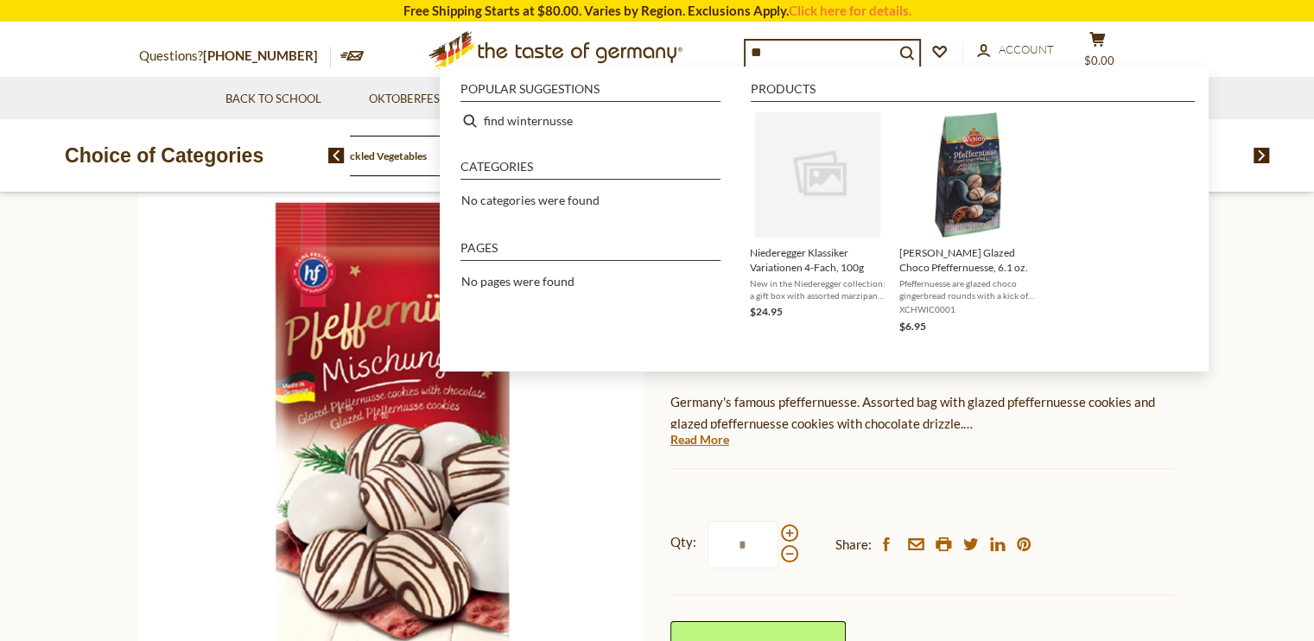
type input "*"
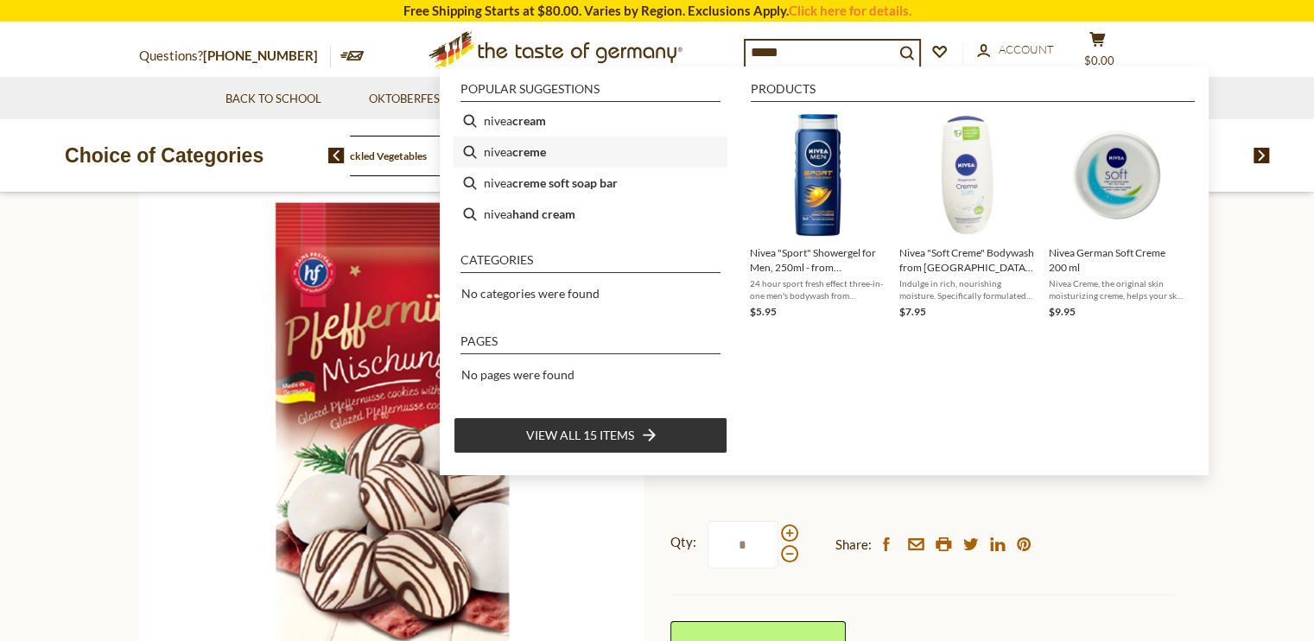
click at [528, 142] on b "creme" at bounding box center [529, 152] width 34 height 20
type input "**********"
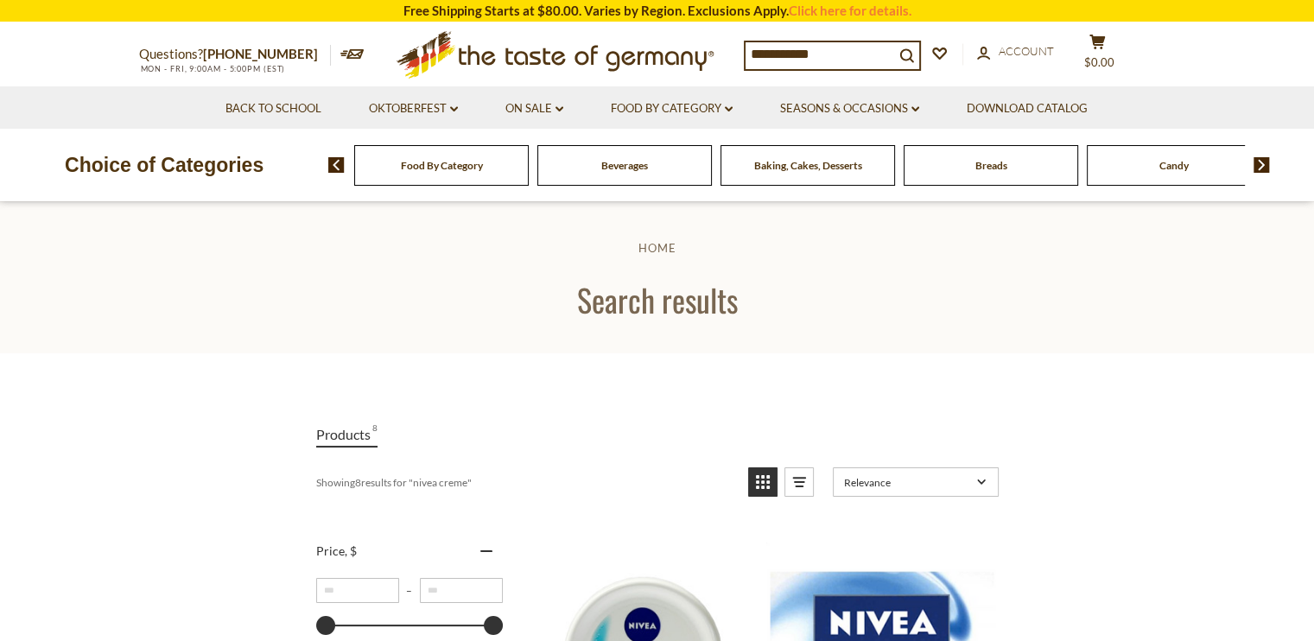
click at [837, 51] on input "**********" at bounding box center [820, 54] width 149 height 24
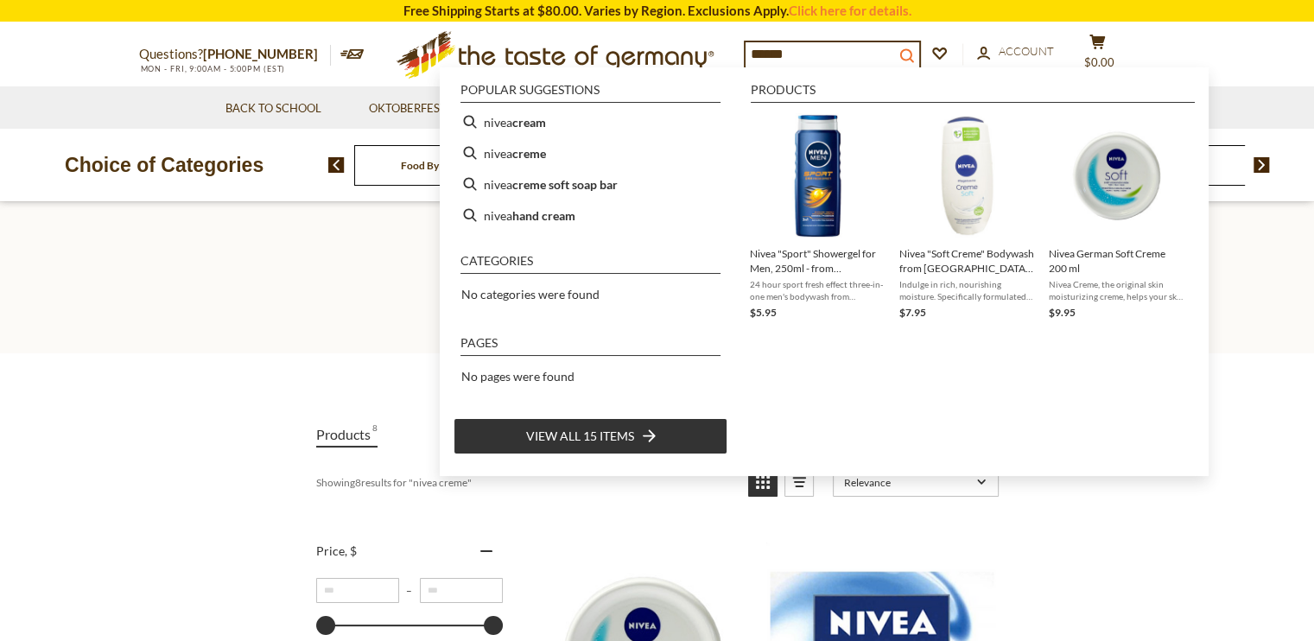
type input "*****"
click at [914, 57] on icon "search_icon" at bounding box center [907, 55] width 15 height 15
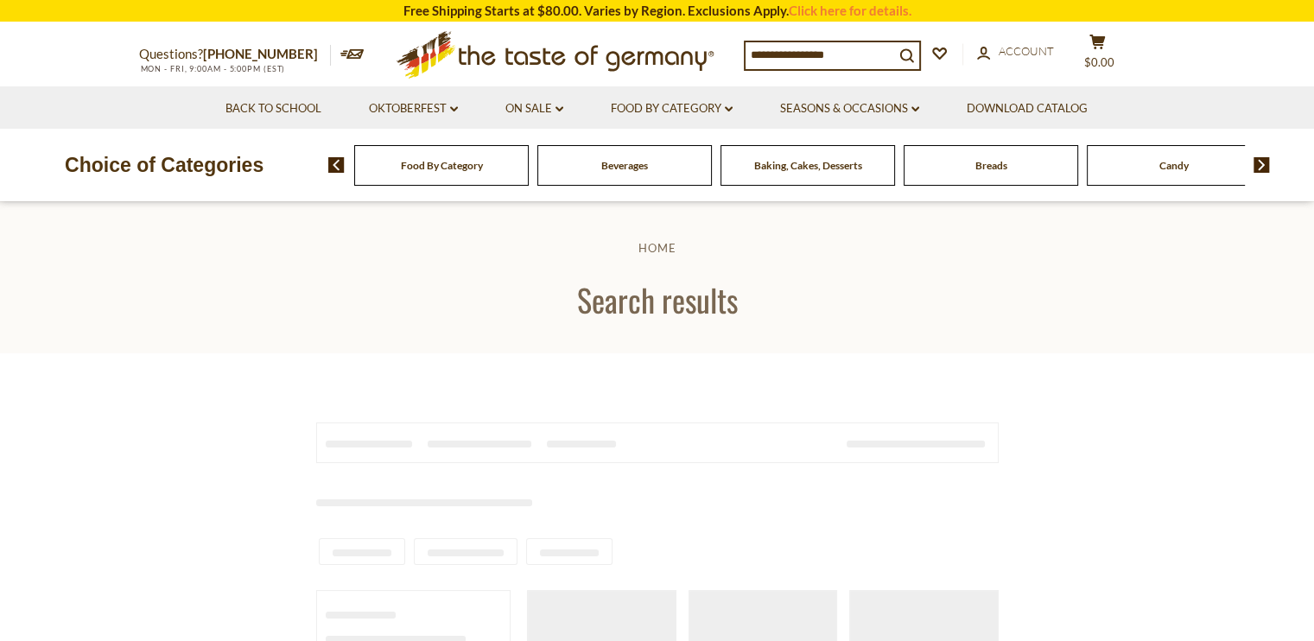
type input "*****"
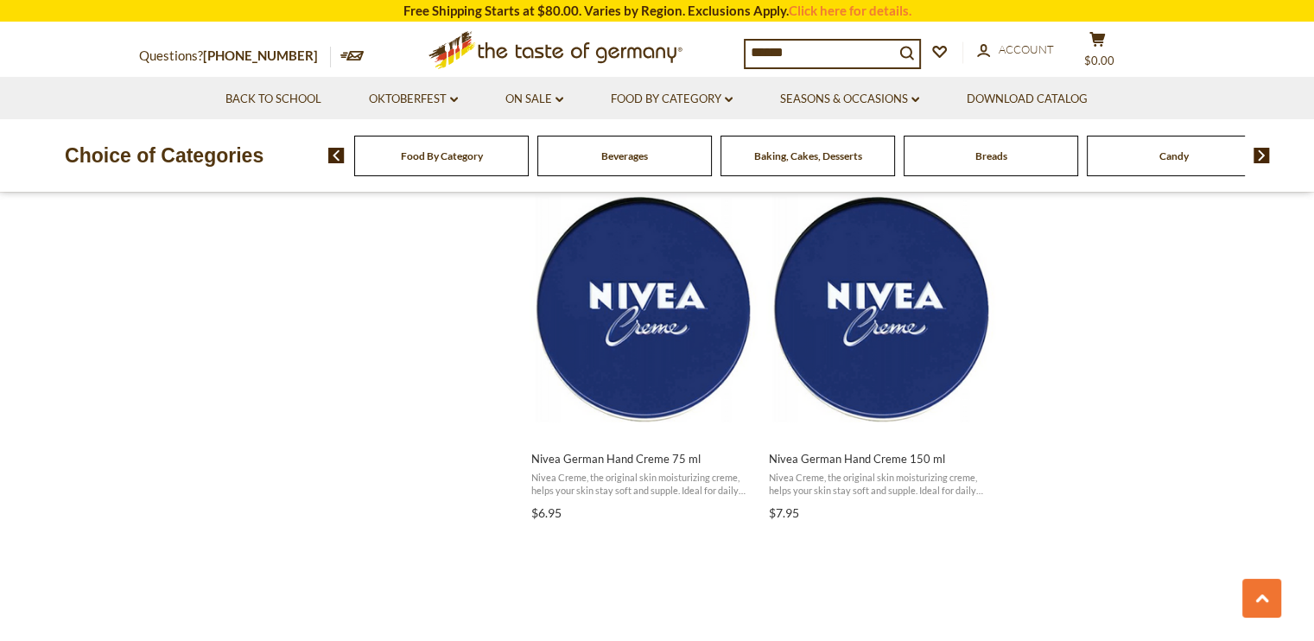
scroll to position [1476, 0]
